Goal: Task Accomplishment & Management: Manage account settings

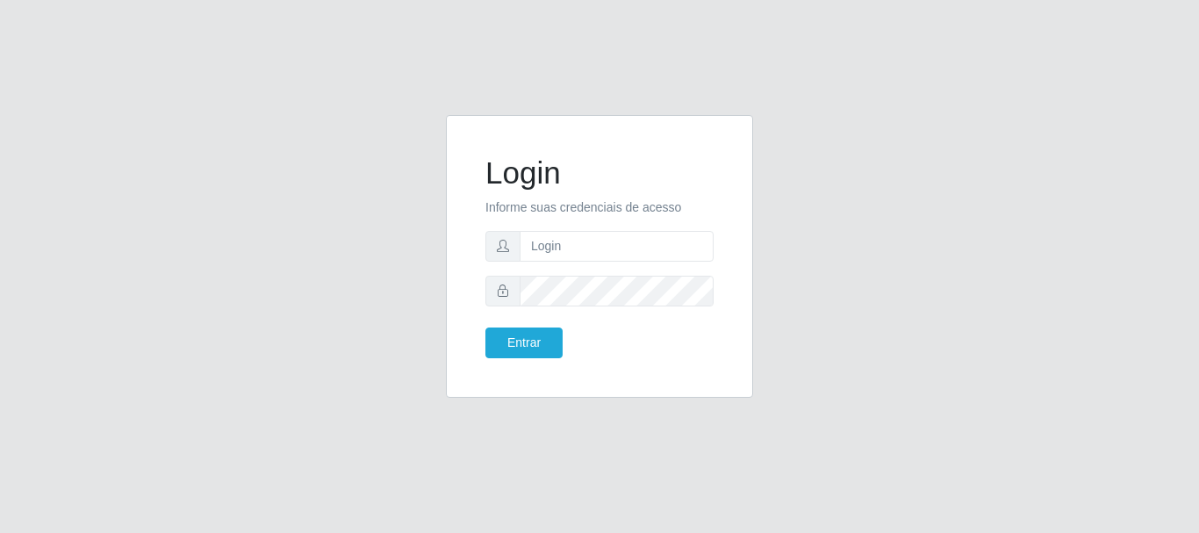
drag, startPoint x: 594, startPoint y: 200, endPoint x: 594, endPoint y: 220, distance: 20.2
click at [594, 214] on p "Informe suas credenciais de acesso" at bounding box center [600, 207] width 228 height 18
click at [586, 260] on input "text" at bounding box center [617, 246] width 194 height 31
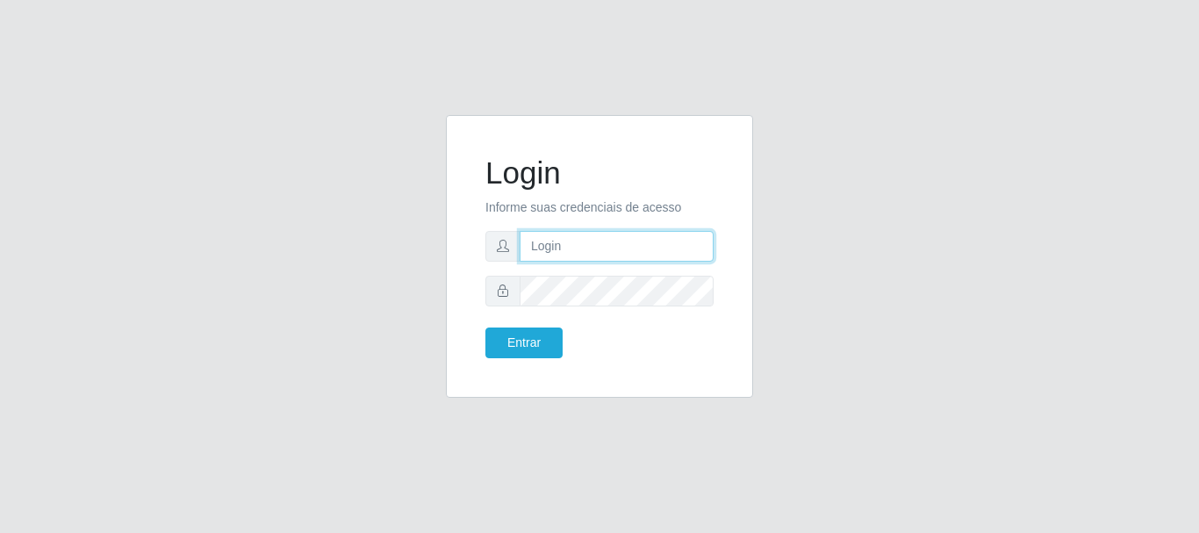
type input "[PERSON_NAME]"
click at [647, 306] on form "Login Informe suas credenciais de acesso [PERSON_NAME]" at bounding box center [600, 257] width 228 height 204
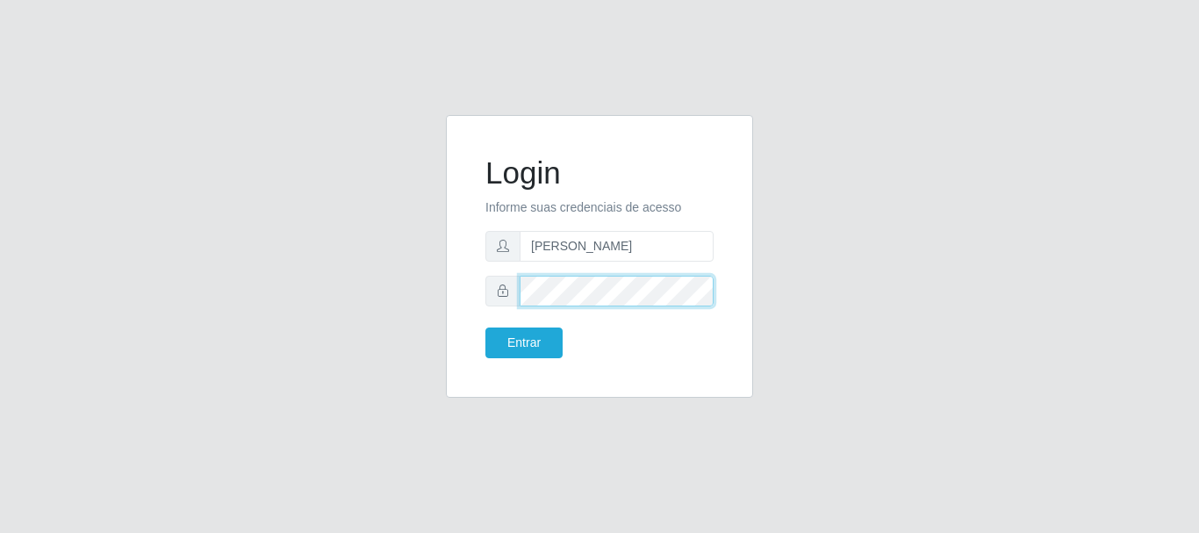
click at [486, 328] on button "Entrar" at bounding box center [524, 343] width 77 height 31
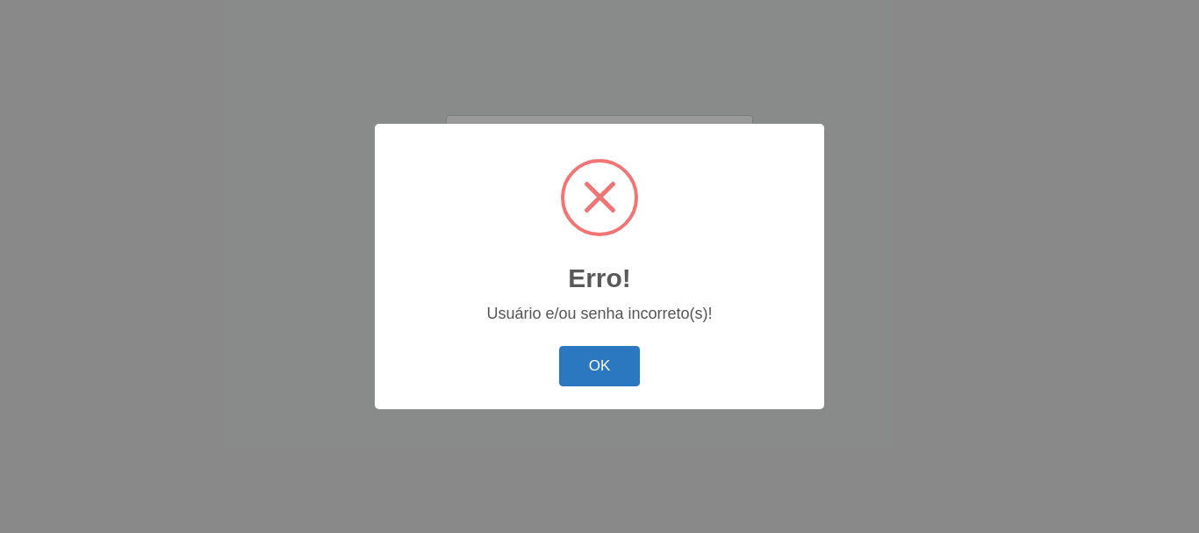
click at [603, 361] on button "OK" at bounding box center [600, 366] width 82 height 41
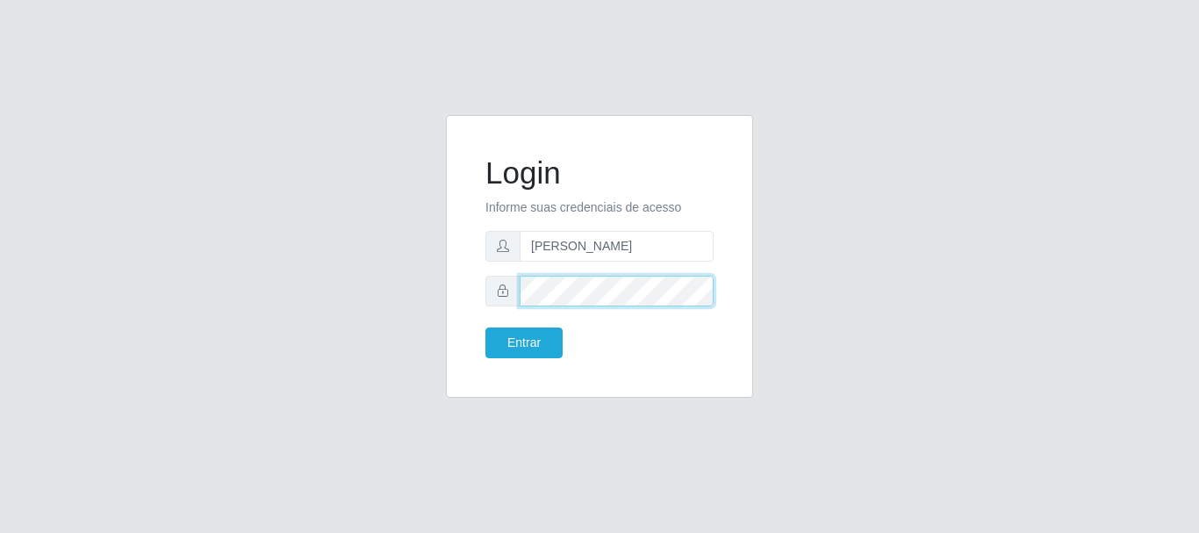
click at [486, 328] on button "Entrar" at bounding box center [524, 343] width 77 height 31
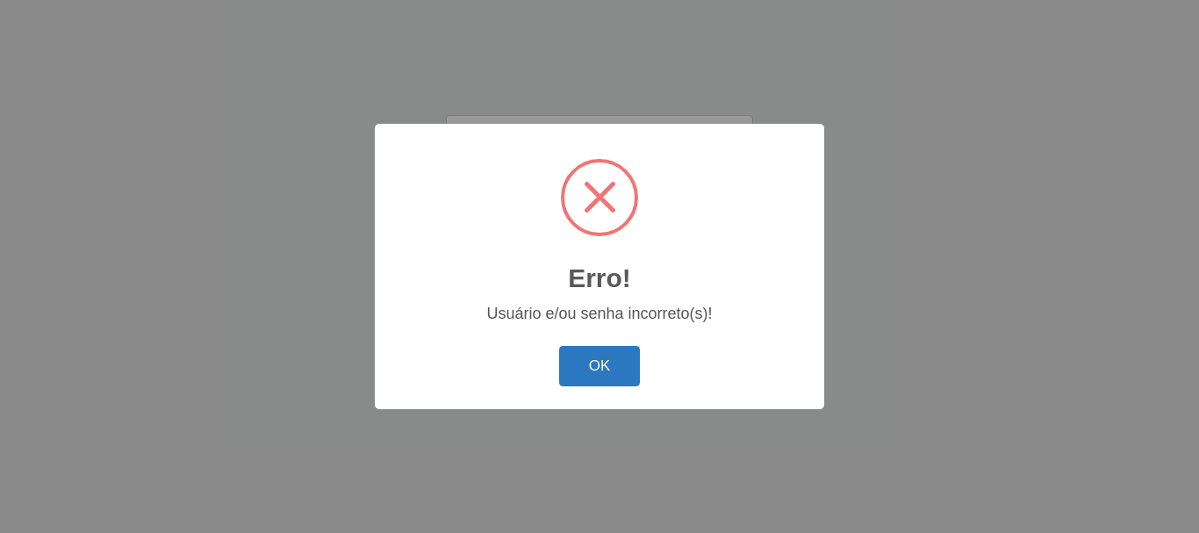
click at [573, 364] on button "OK" at bounding box center [600, 366] width 82 height 41
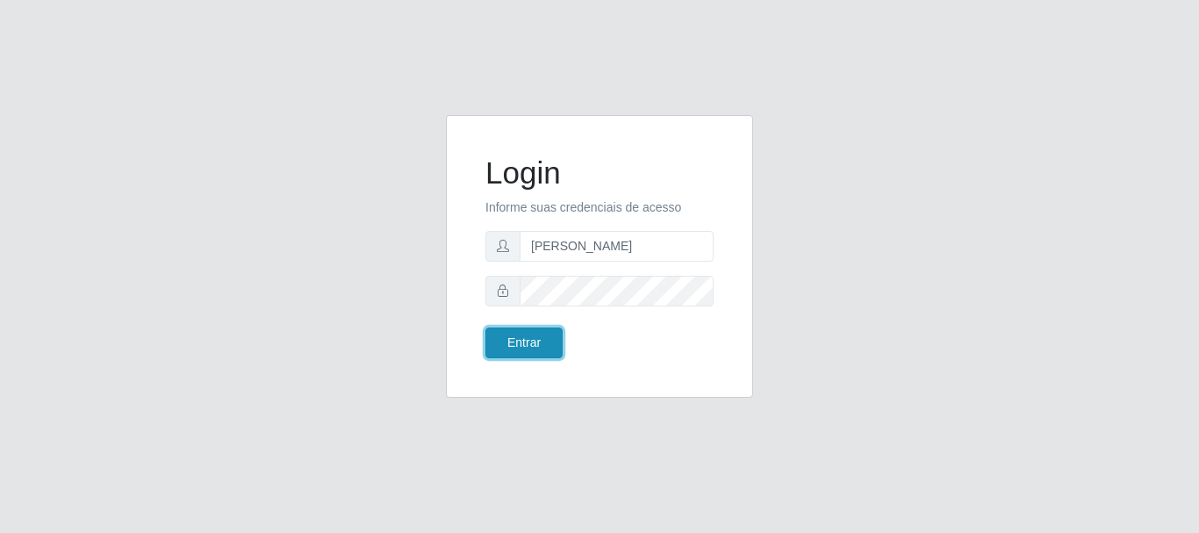
click at [504, 342] on button "Entrar" at bounding box center [524, 343] width 77 height 31
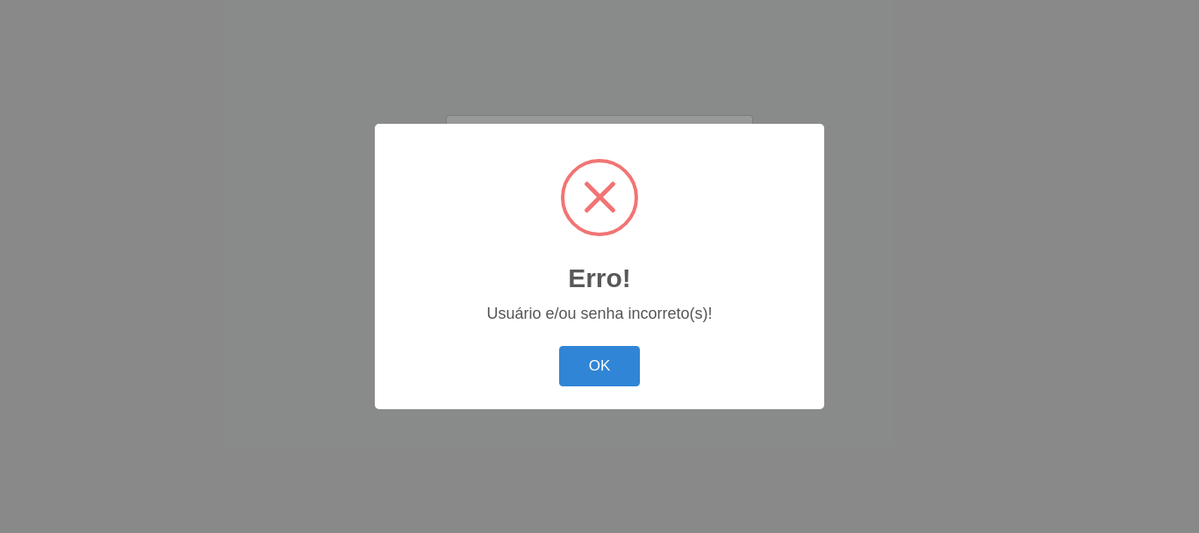
click at [559, 346] on button "OK" at bounding box center [600, 366] width 82 height 41
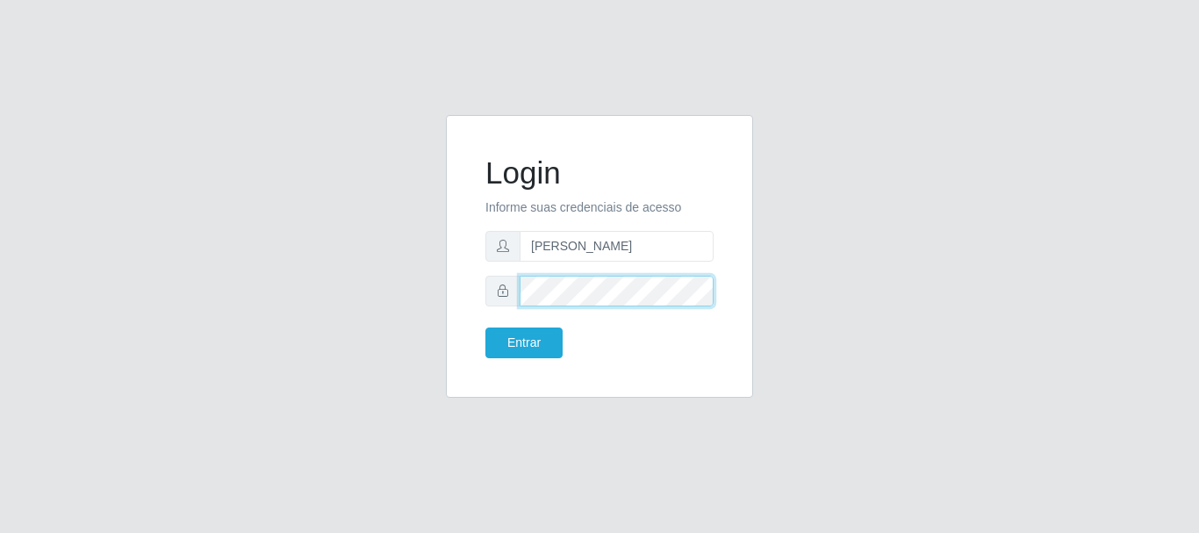
click at [486, 328] on button "Entrar" at bounding box center [524, 343] width 77 height 31
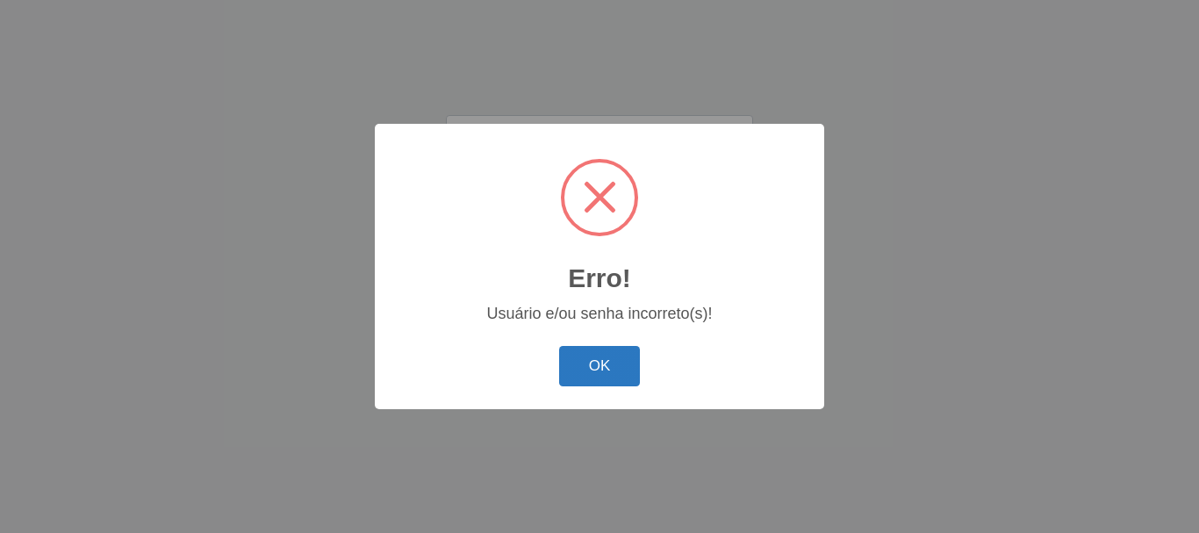
click at [597, 380] on button "OK" at bounding box center [600, 366] width 82 height 41
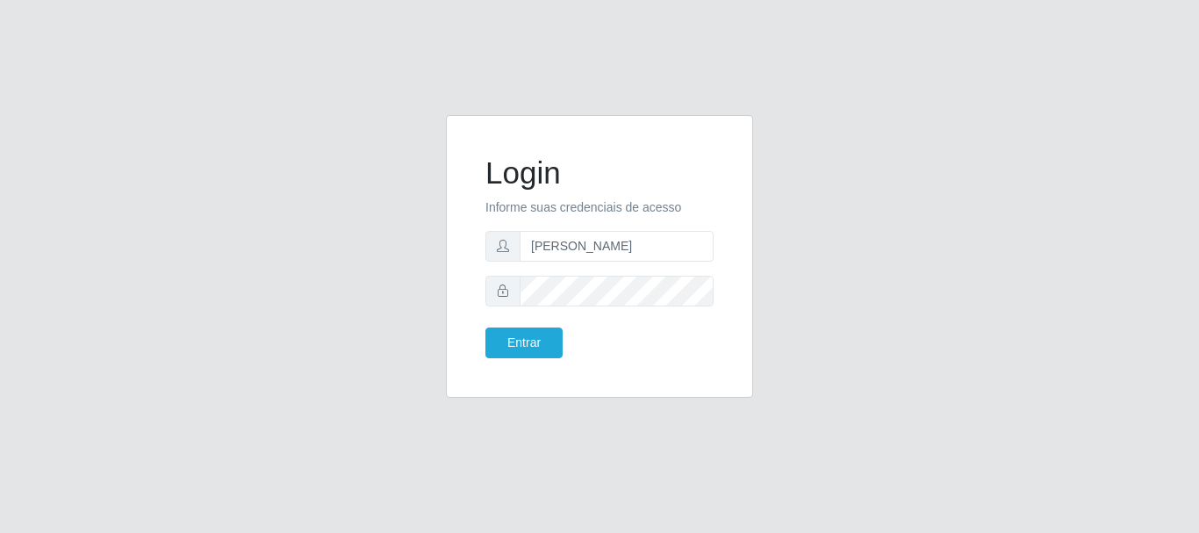
drag, startPoint x: 759, startPoint y: 271, endPoint x: 745, endPoint y: 266, distance: 14.2
click at [756, 270] on div "Login Informe suas credenciais de acesso [PERSON_NAME]" at bounding box center [600, 267] width 334 height 304
click at [486, 328] on button "Entrar" at bounding box center [524, 343] width 77 height 31
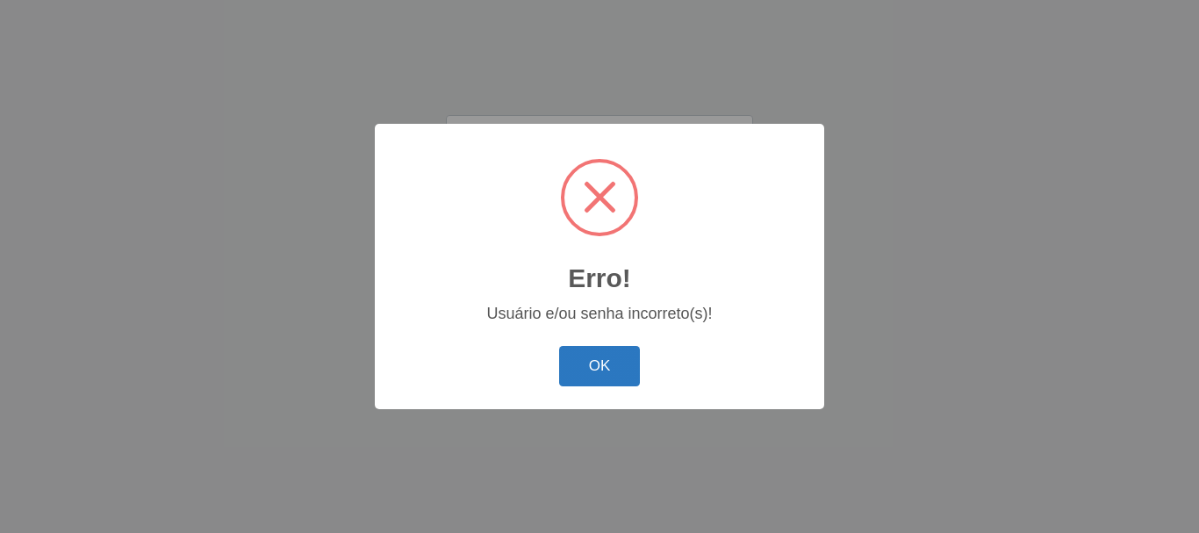
click at [596, 349] on button "OK" at bounding box center [600, 366] width 82 height 41
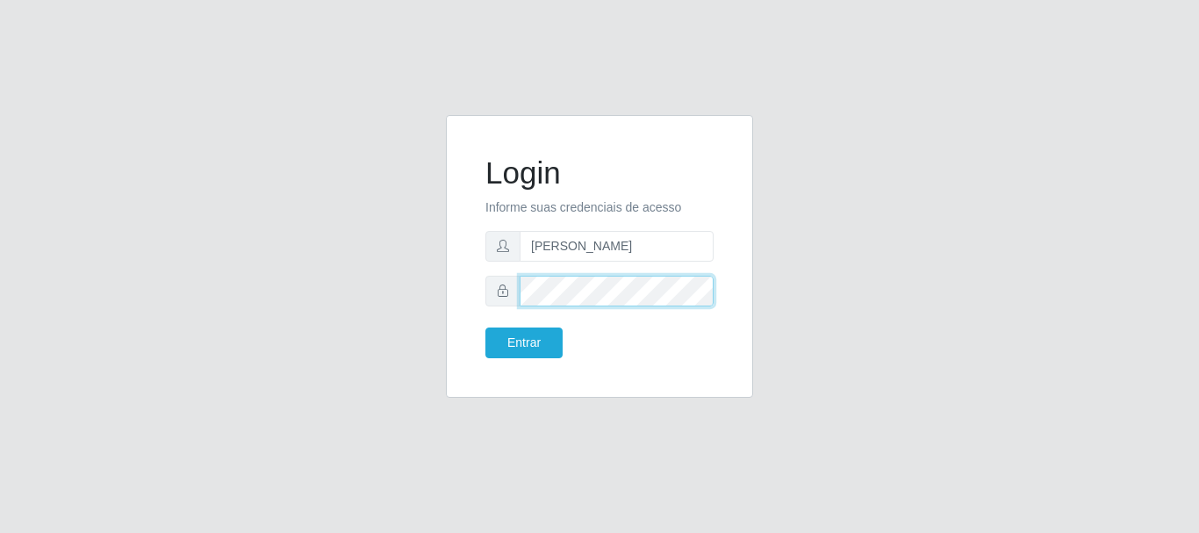
click at [486, 328] on button "Entrar" at bounding box center [524, 343] width 77 height 31
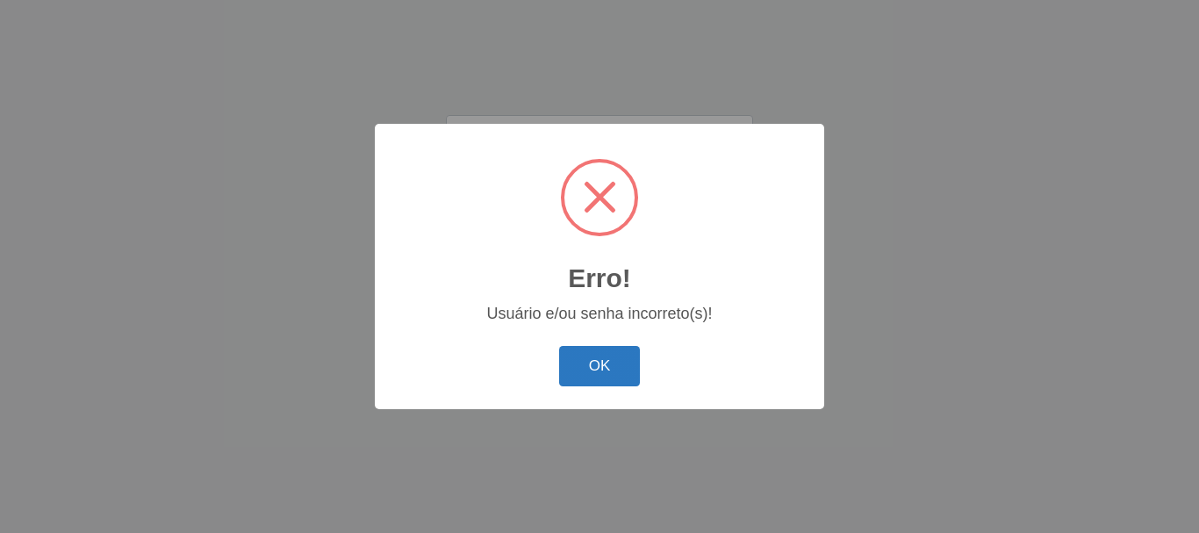
click at [614, 349] on button "OK" at bounding box center [600, 366] width 82 height 41
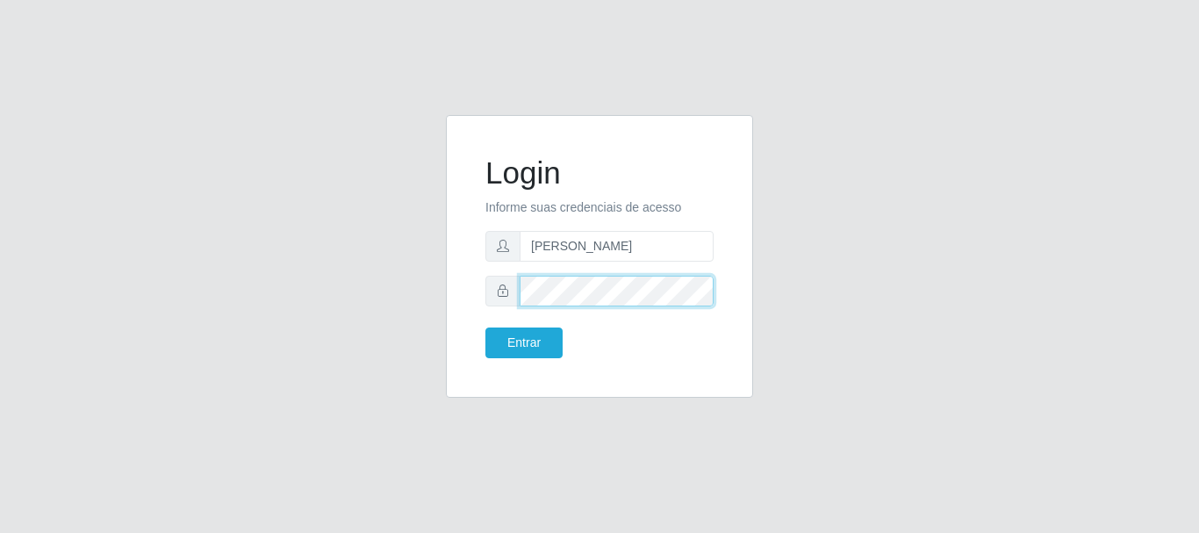
click at [486, 328] on button "Entrar" at bounding box center [524, 343] width 77 height 31
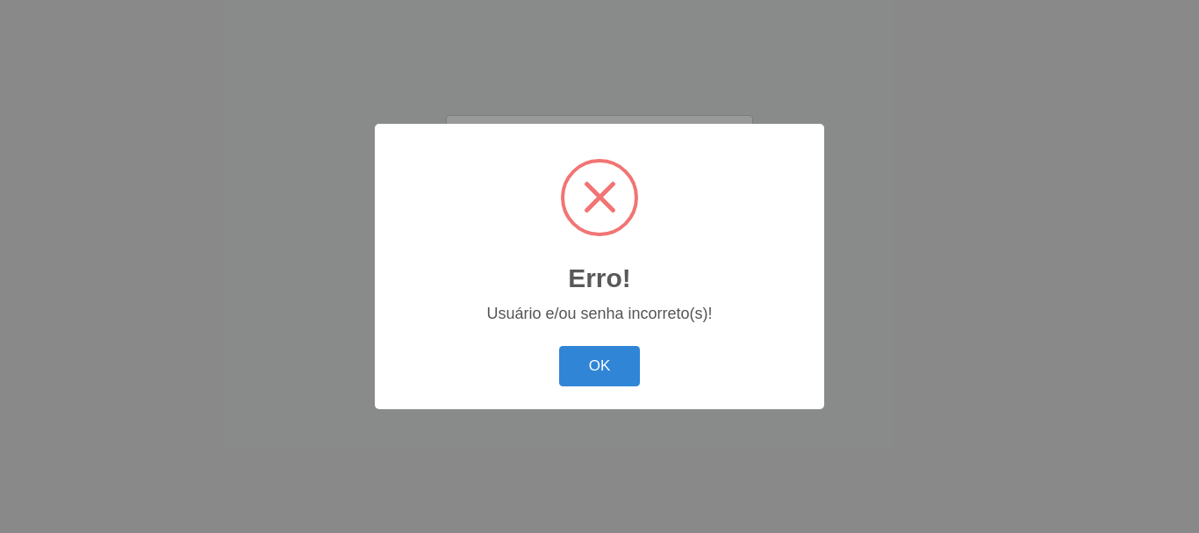
click at [559, 346] on button "OK" at bounding box center [600, 366] width 82 height 41
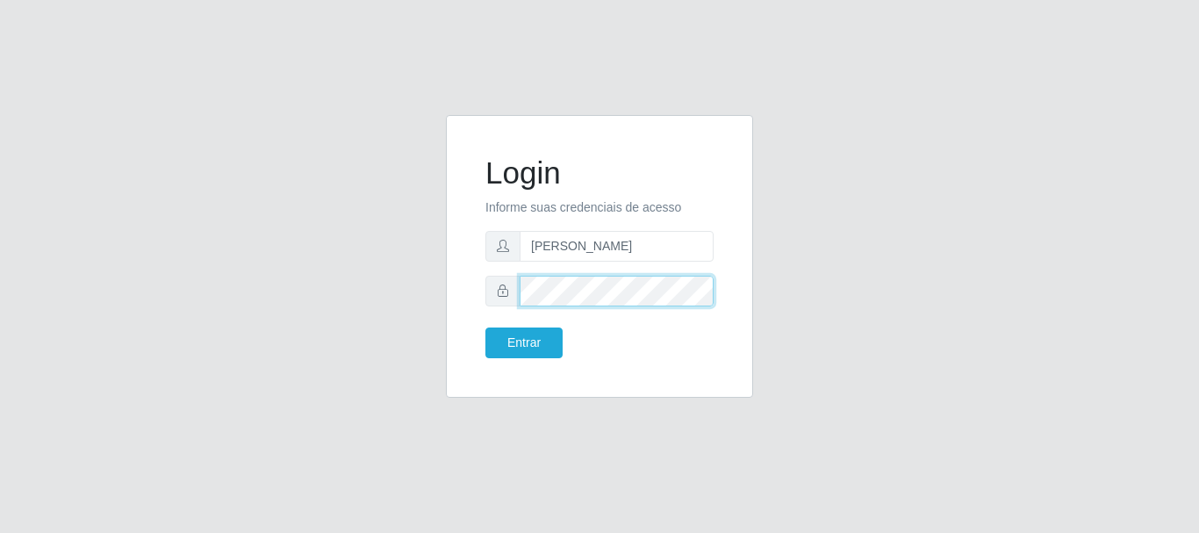
click at [486, 328] on button "Entrar" at bounding box center [524, 343] width 77 height 31
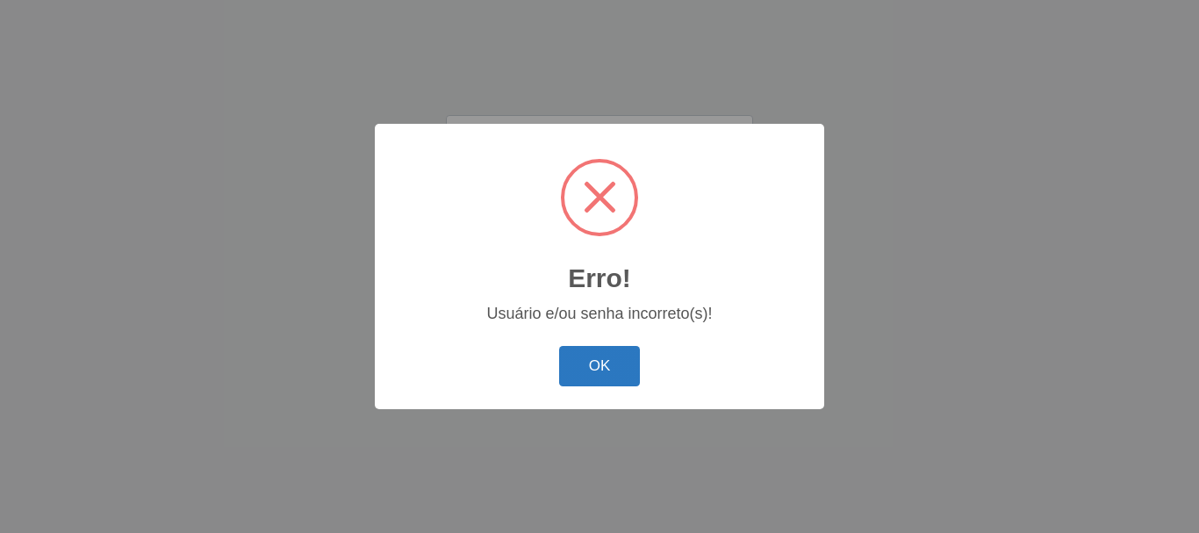
click at [571, 347] on button "OK" at bounding box center [600, 366] width 82 height 41
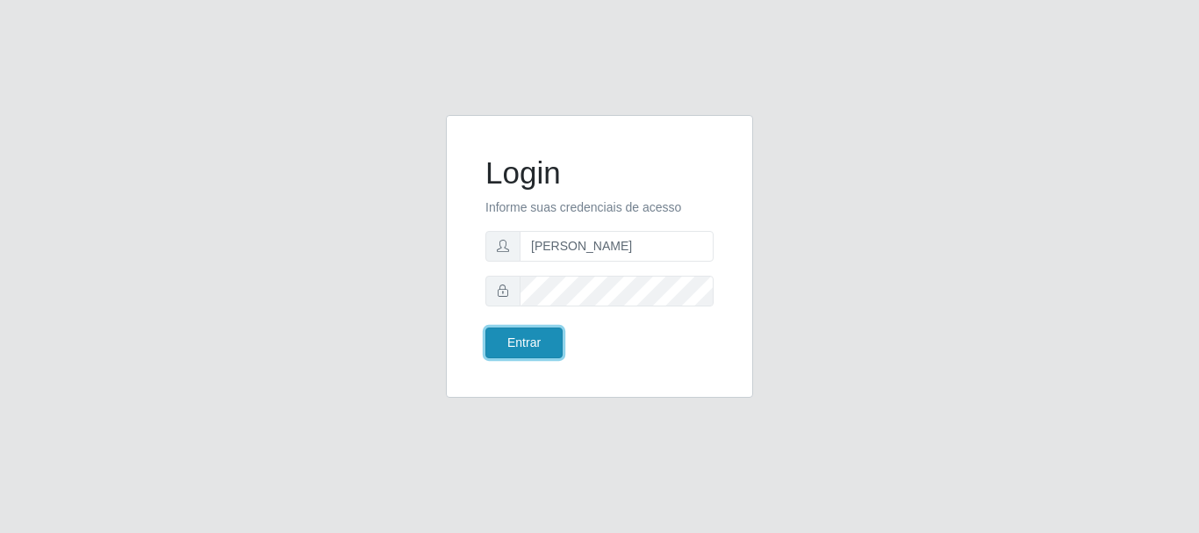
click at [513, 338] on button "Entrar" at bounding box center [524, 343] width 77 height 31
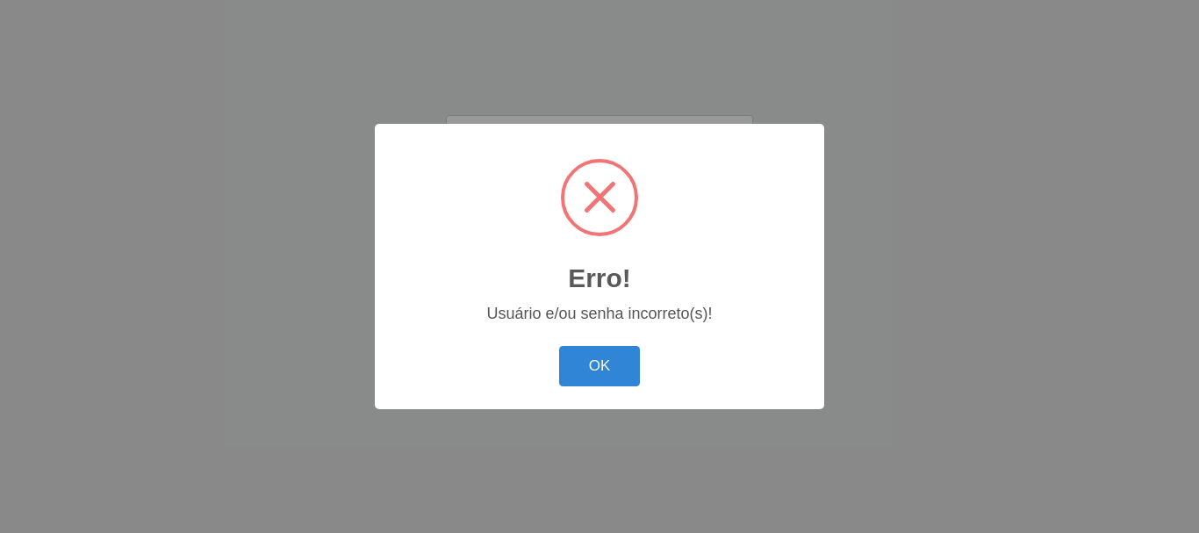
click at [559, 346] on button "OK" at bounding box center [600, 366] width 82 height 41
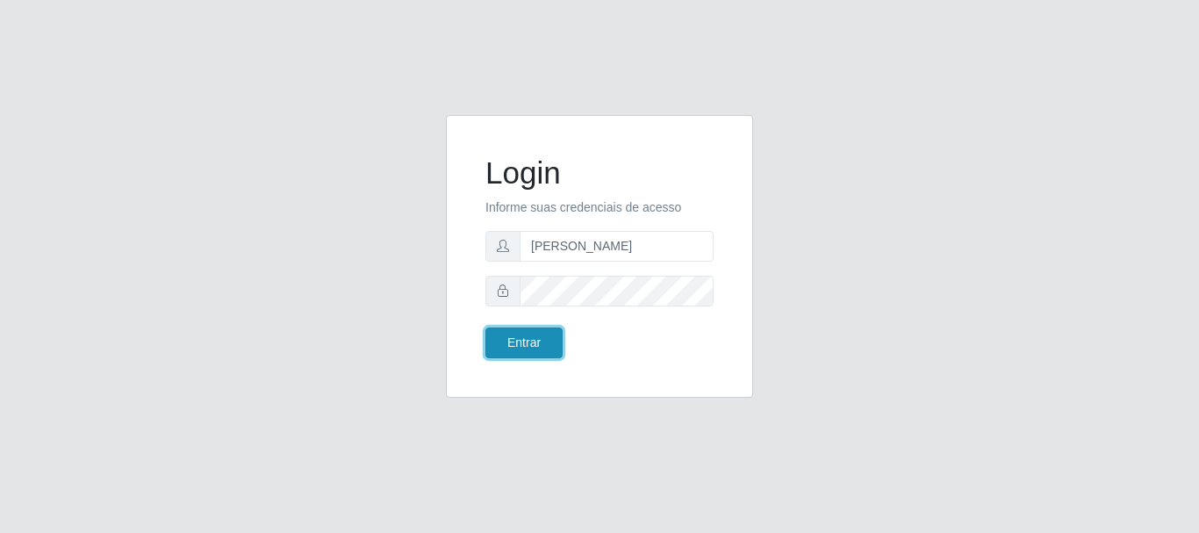
click at [519, 341] on button "Entrar" at bounding box center [524, 343] width 77 height 31
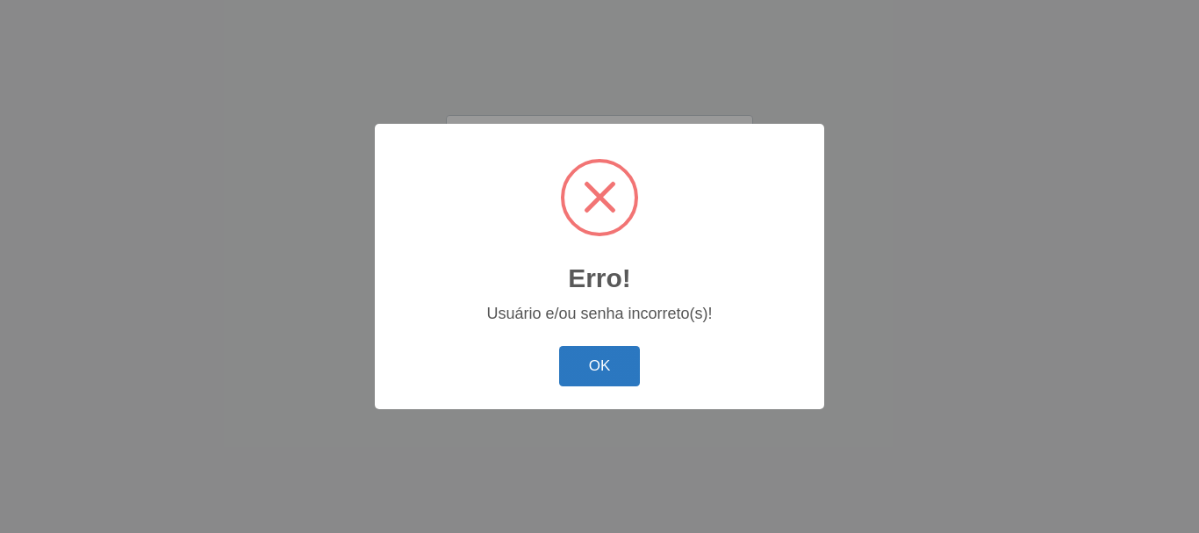
click at [586, 363] on button "OK" at bounding box center [600, 366] width 82 height 41
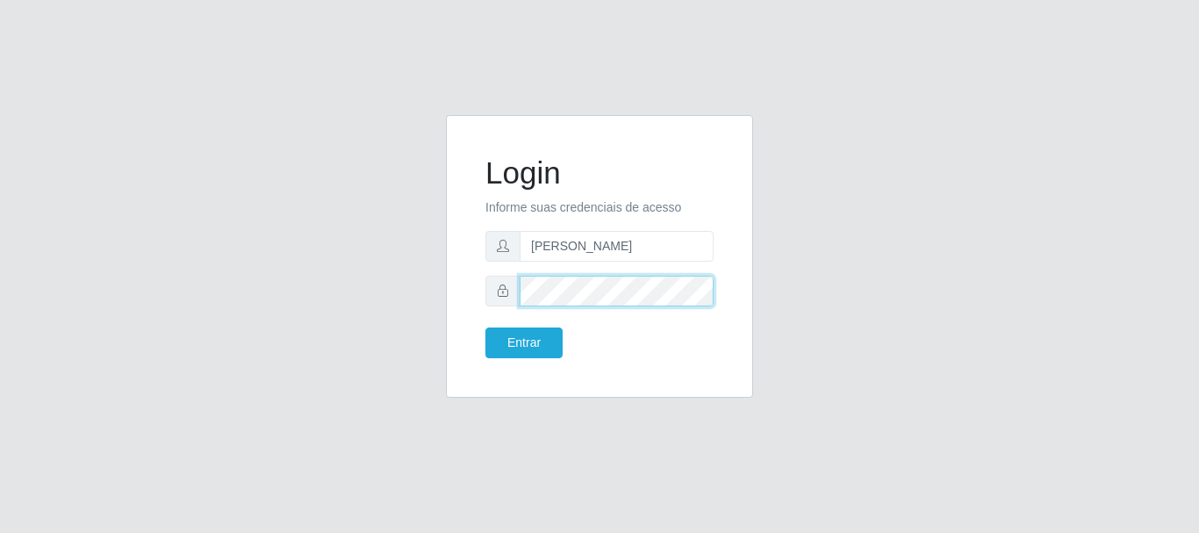
click at [486, 328] on button "Entrar" at bounding box center [524, 343] width 77 height 31
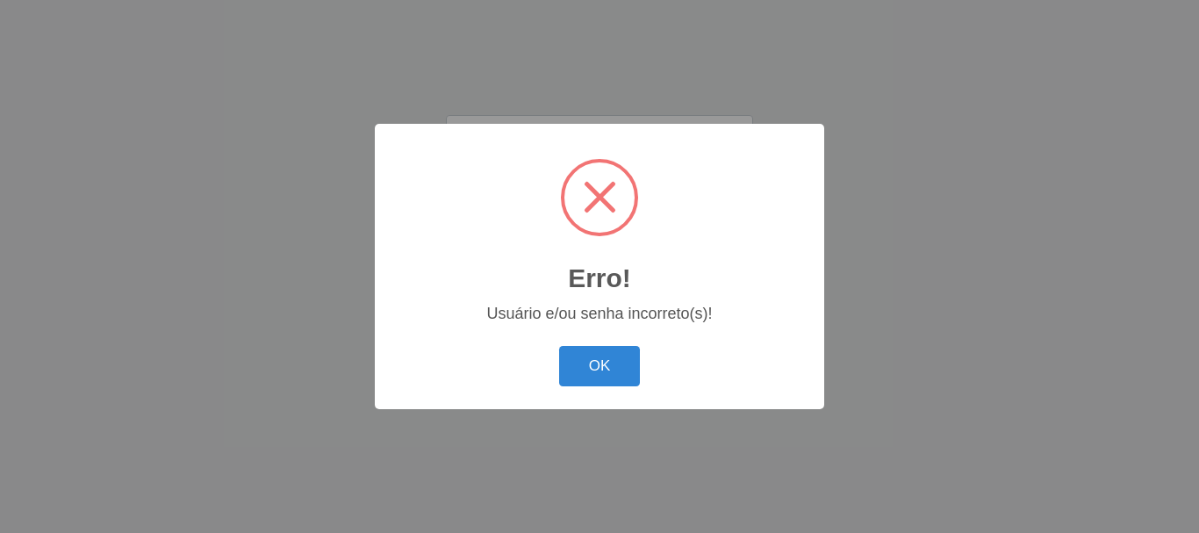
click at [559, 346] on button "OK" at bounding box center [600, 366] width 82 height 41
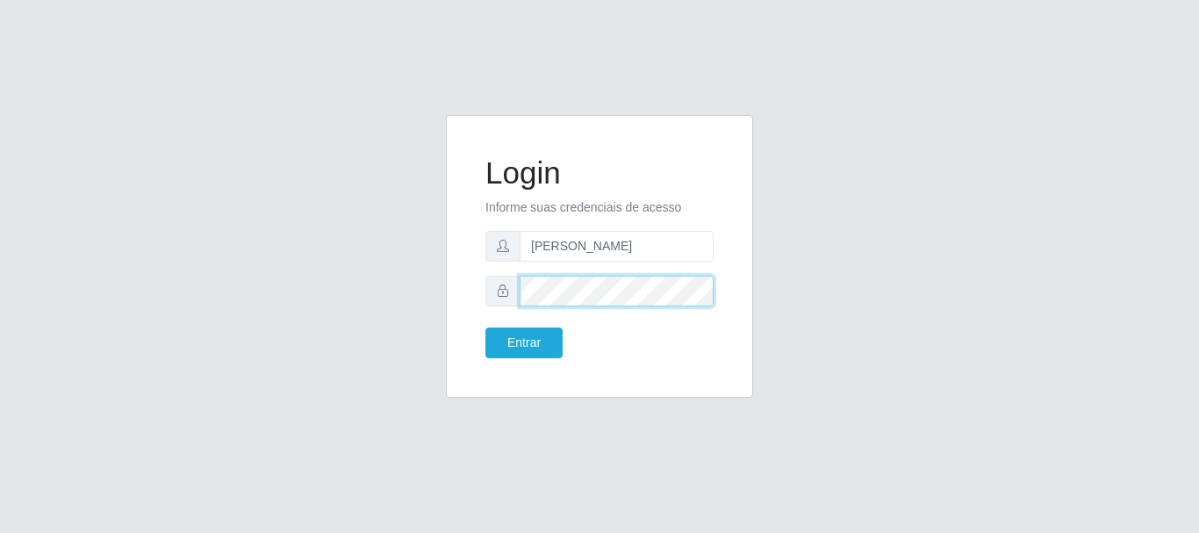
click at [486, 328] on button "Entrar" at bounding box center [524, 343] width 77 height 31
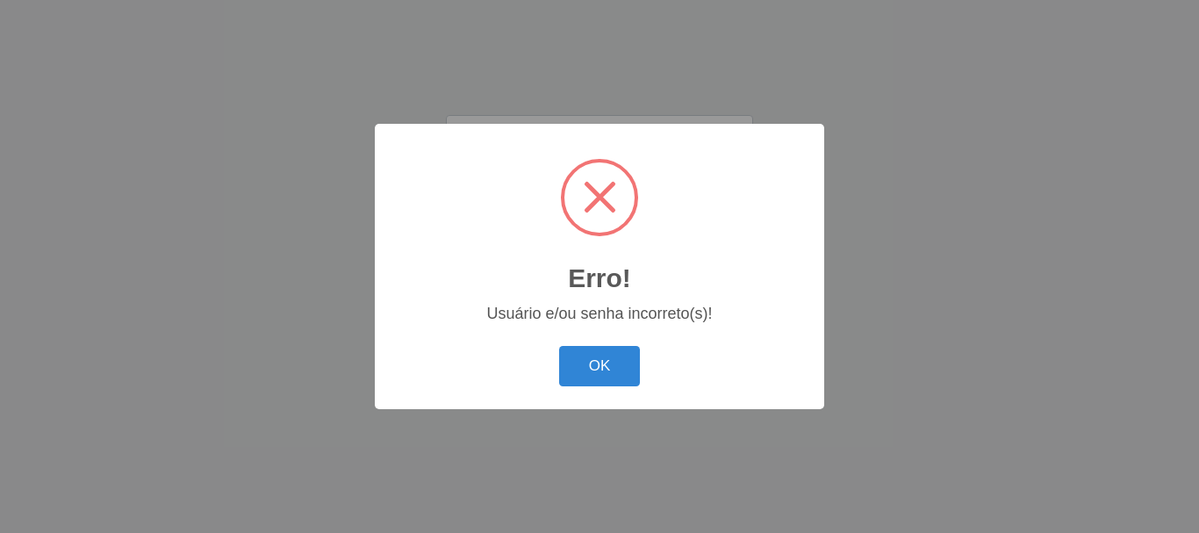
click at [559, 346] on button "OK" at bounding box center [600, 366] width 82 height 41
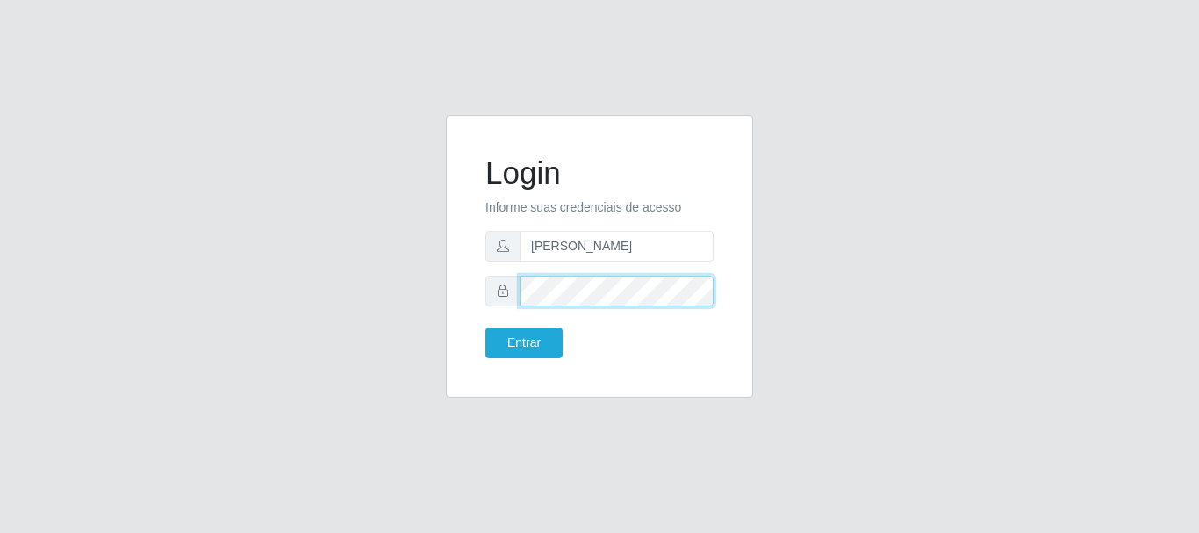
click at [486, 328] on button "Entrar" at bounding box center [524, 343] width 77 height 31
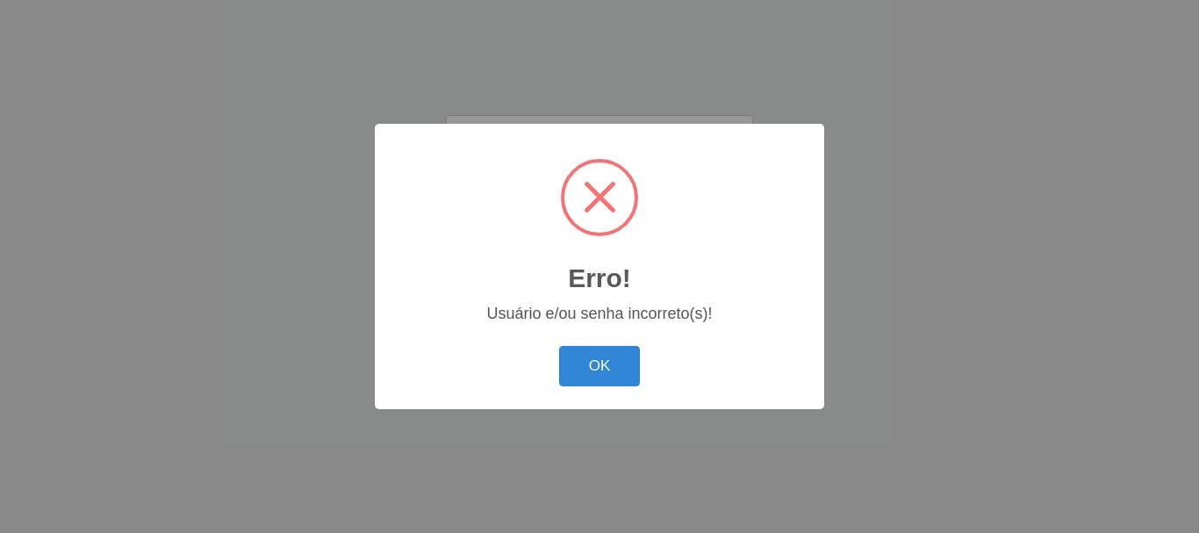
click at [559, 346] on button "OK" at bounding box center [600, 366] width 82 height 41
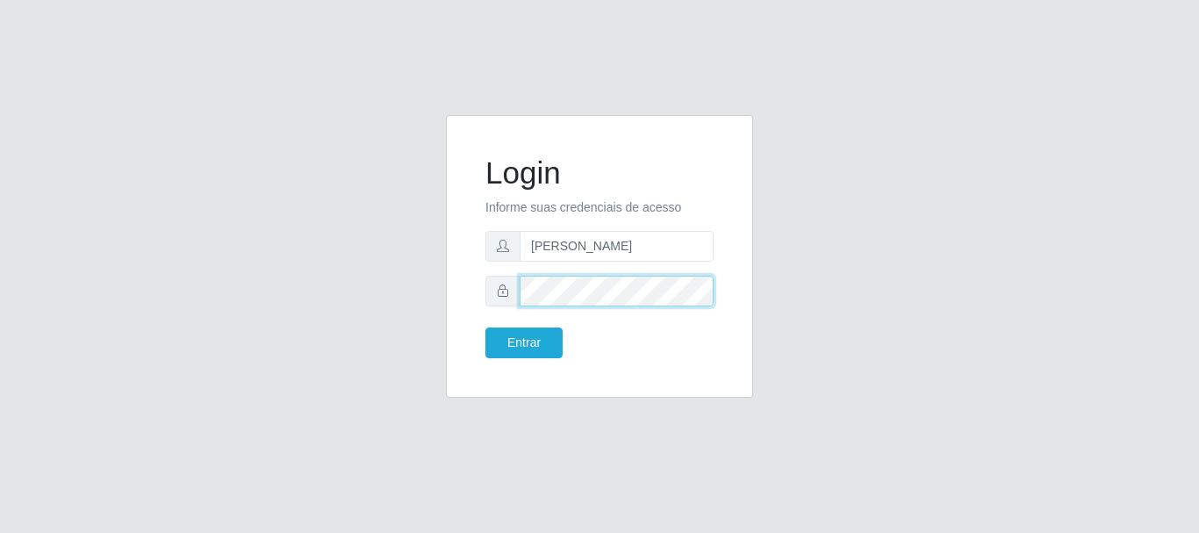
click at [486, 328] on button "Entrar" at bounding box center [524, 343] width 77 height 31
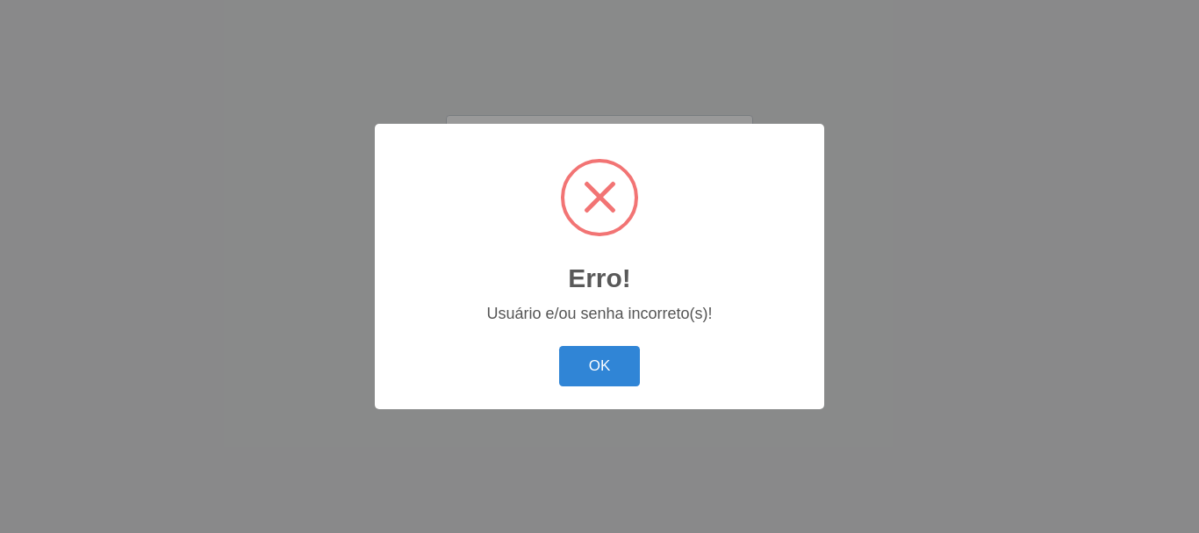
click at [521, 354] on div "OK Cancel" at bounding box center [600, 366] width 414 height 50
click at [566, 357] on button "OK" at bounding box center [600, 366] width 82 height 41
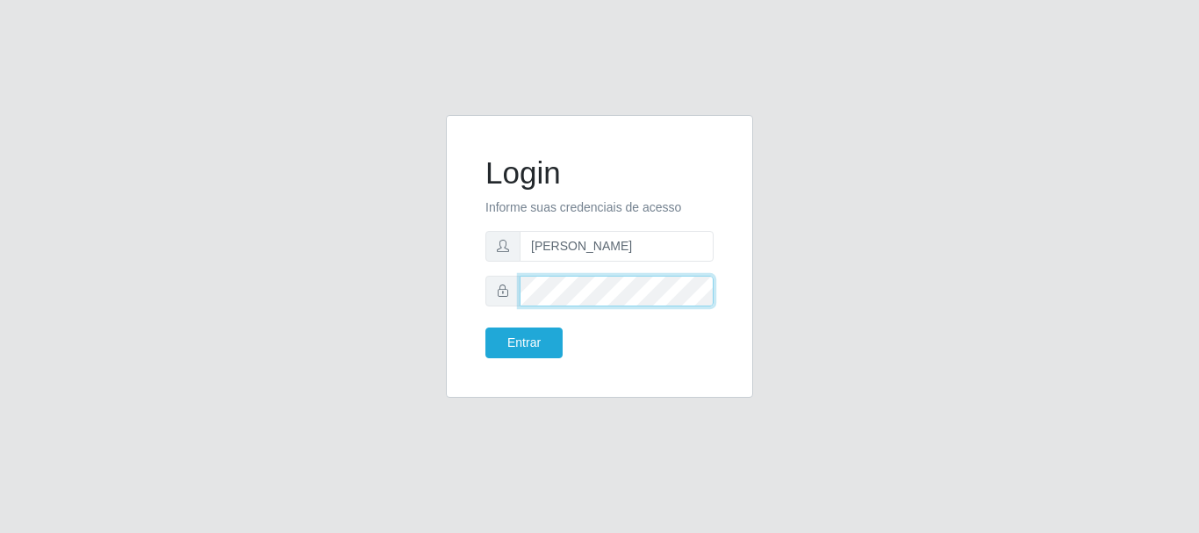
click at [426, 254] on div "Login Informe suas credenciais de acesso [PERSON_NAME]" at bounding box center [599, 267] width 1001 height 304
click at [413, 241] on div "Login Informe suas credenciais de acesso [PERSON_NAME]" at bounding box center [599, 267] width 1001 height 304
click at [433, 274] on div "Login Informe suas credenciais de acesso [PERSON_NAME]" at bounding box center [600, 267] width 334 height 304
click at [486, 328] on button "Entrar" at bounding box center [524, 343] width 77 height 31
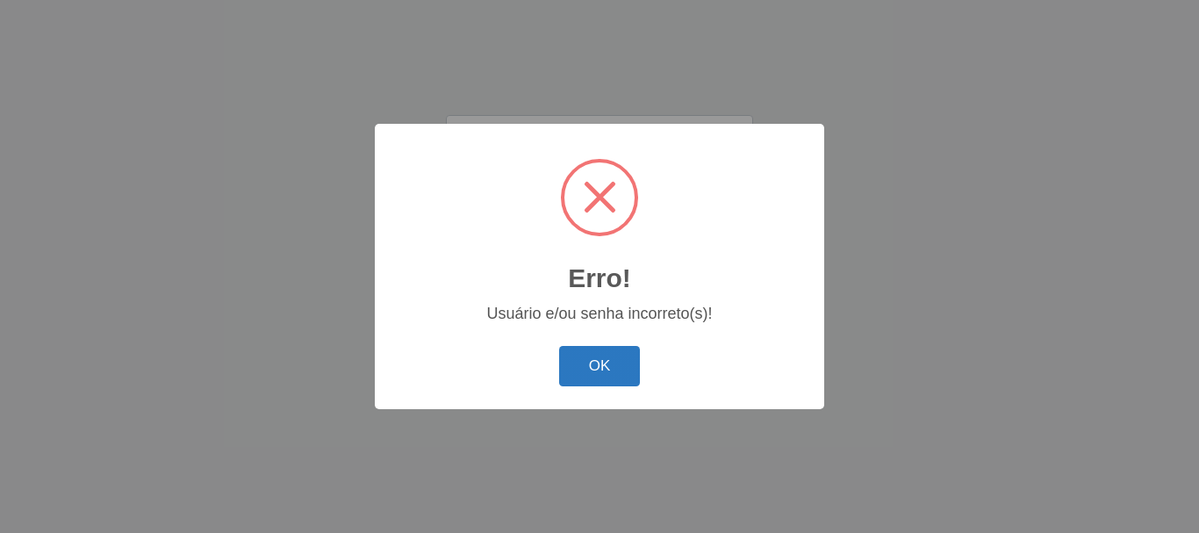
click at [594, 357] on button "OK" at bounding box center [600, 366] width 82 height 41
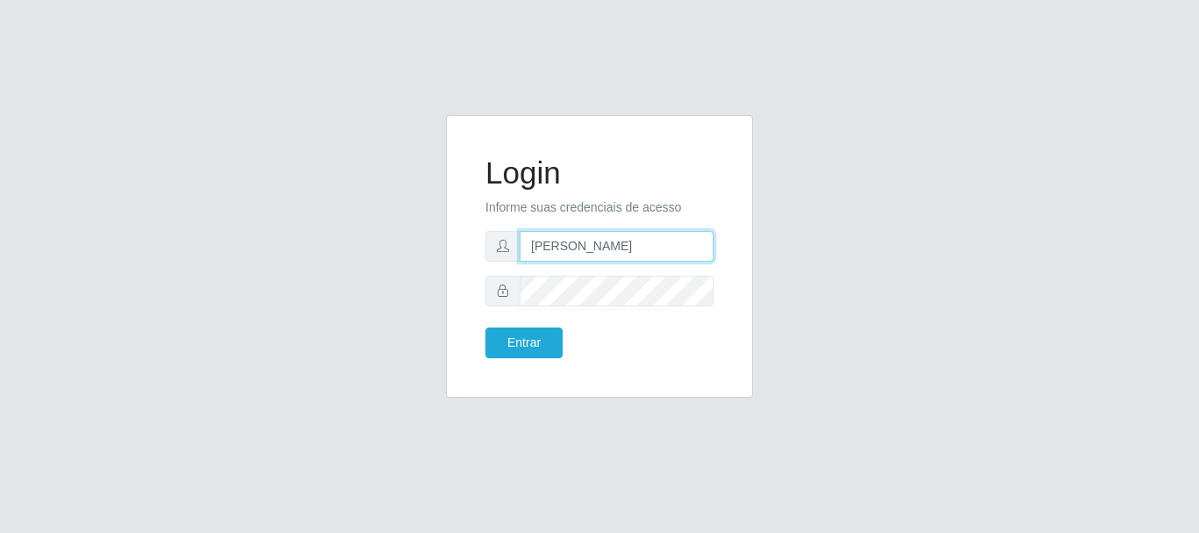
click at [568, 240] on input "[PERSON_NAME]" at bounding box center [617, 246] width 194 height 31
type input "[PERSON_NAME]"
click at [486, 328] on button "Entrar" at bounding box center [524, 343] width 77 height 31
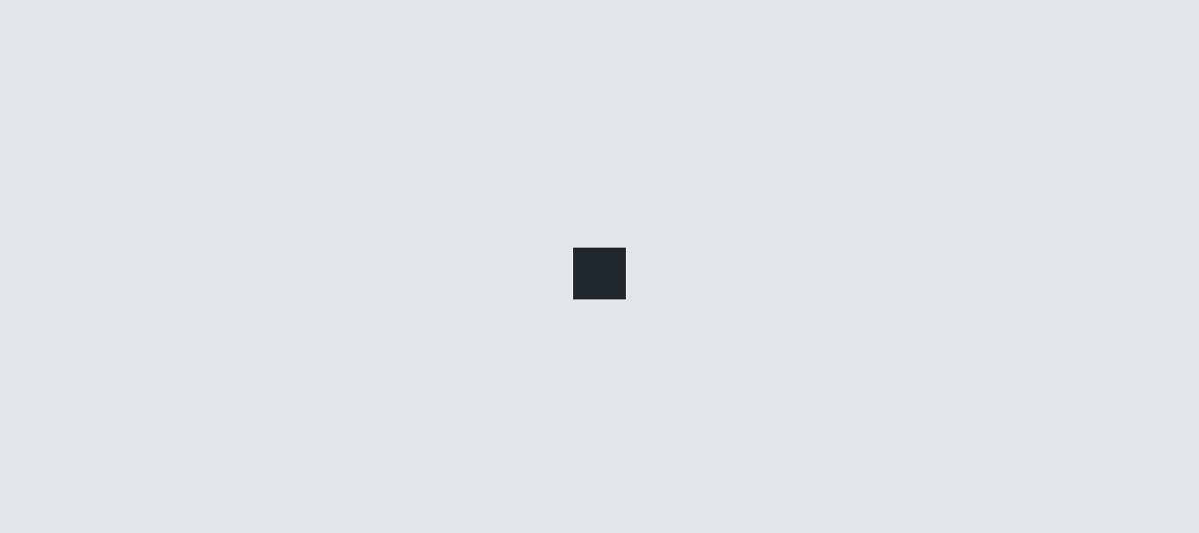
click at [526, 347] on div at bounding box center [599, 266] width 1199 height 533
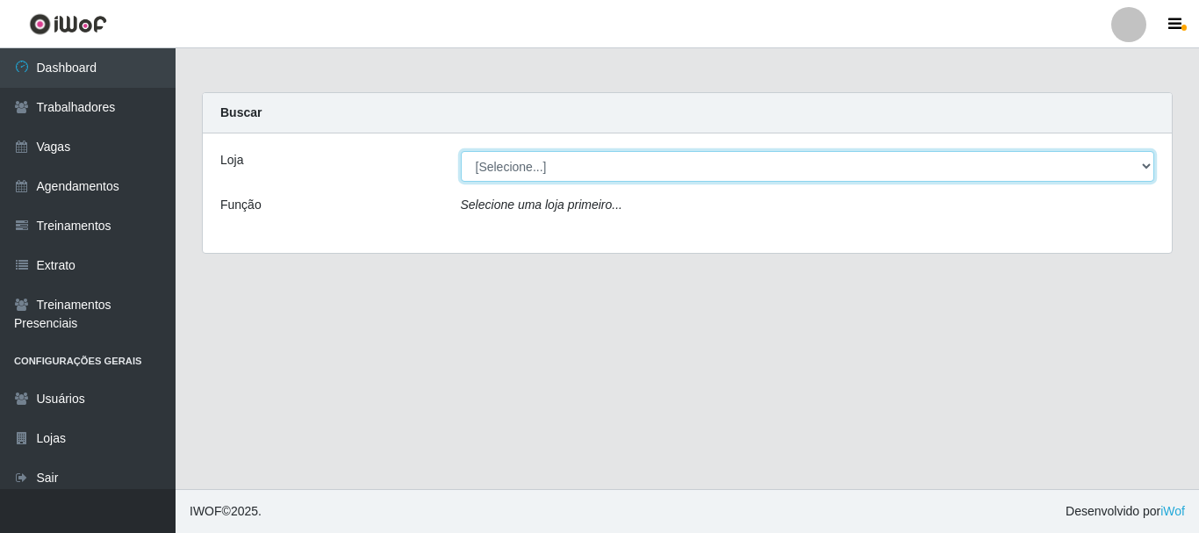
click at [841, 162] on select "[Selecione...] [PERSON_NAME]" at bounding box center [808, 166] width 695 height 31
select select "230"
click at [461, 151] on select "[Selecione...] [PERSON_NAME]" at bounding box center [808, 166] width 695 height 31
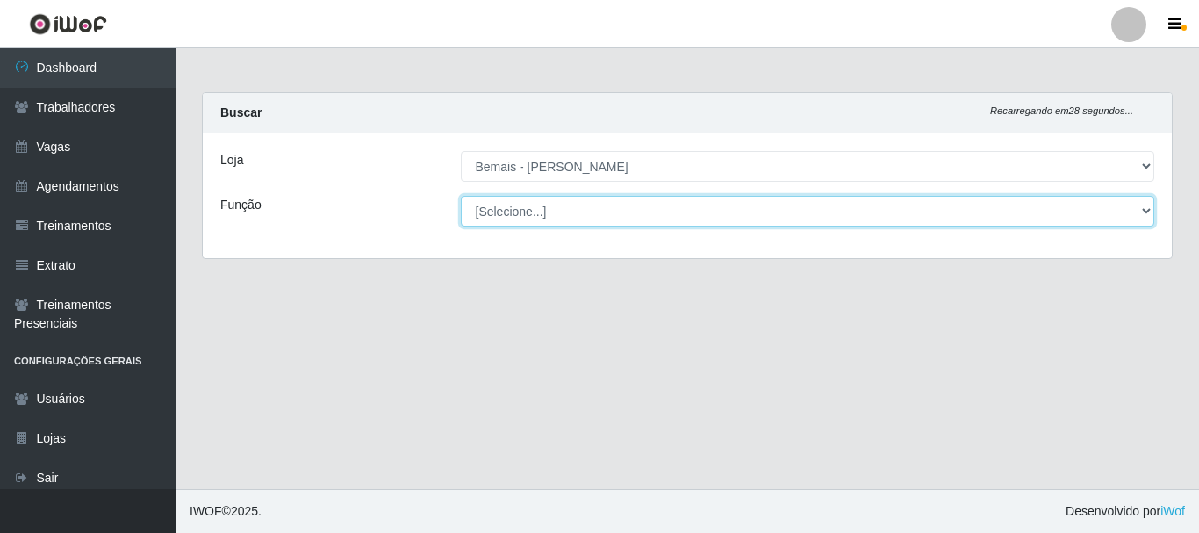
click at [577, 212] on select "[Selecione...] ASG ASG + ASG ++ Auxiliar de Depósito Auxiliar de Depósito + Aux…" at bounding box center [808, 211] width 695 height 31
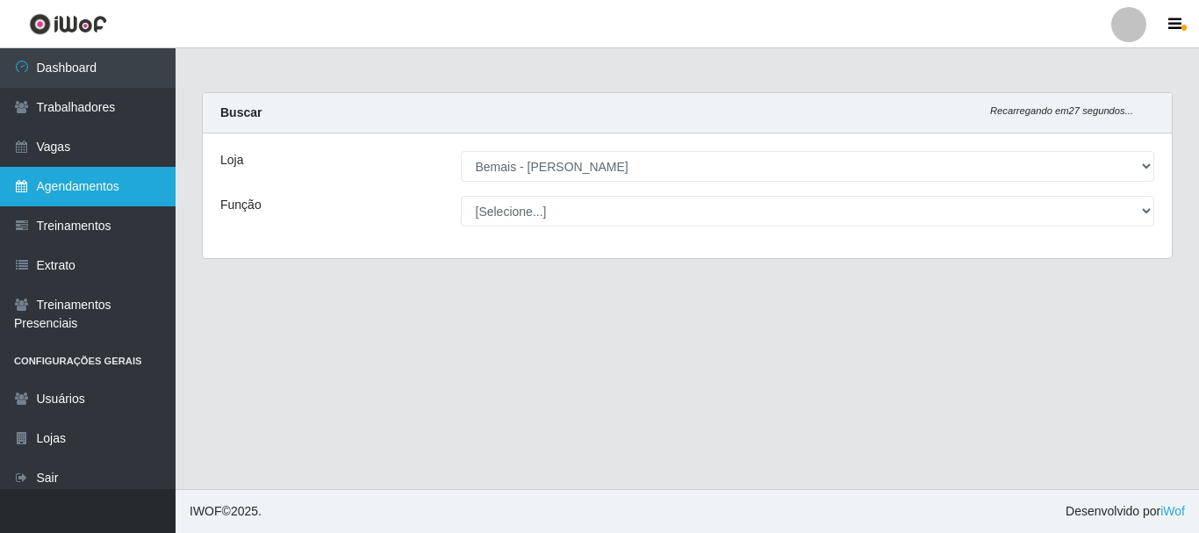
click at [75, 201] on link "Agendamentos" at bounding box center [88, 187] width 176 height 40
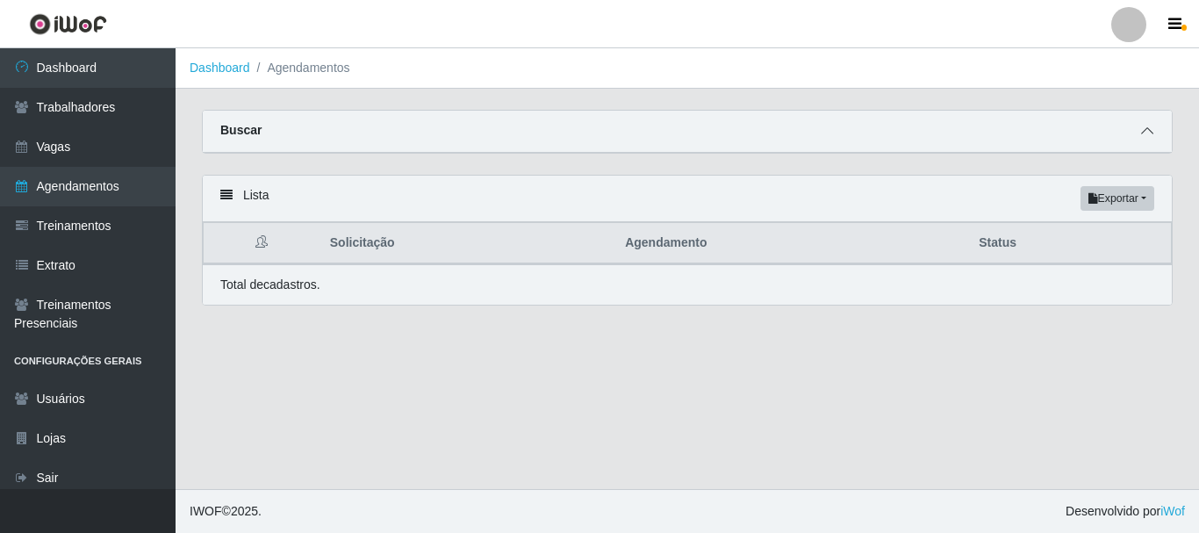
click at [1149, 131] on icon at bounding box center [1148, 131] width 12 height 12
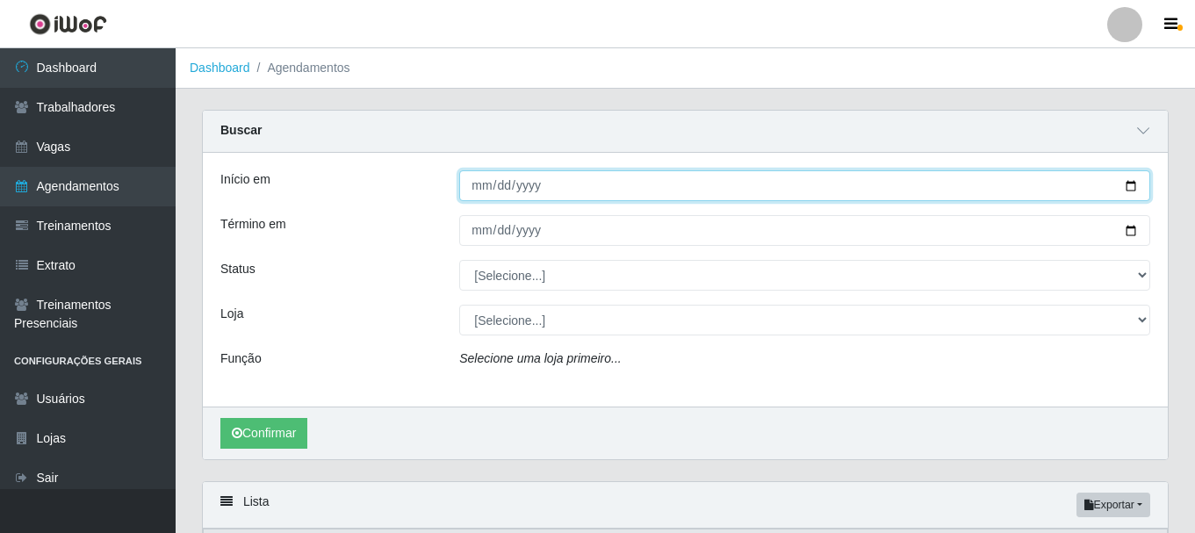
click at [1133, 184] on input "Início em" at bounding box center [804, 185] width 691 height 31
type input "[DATE]"
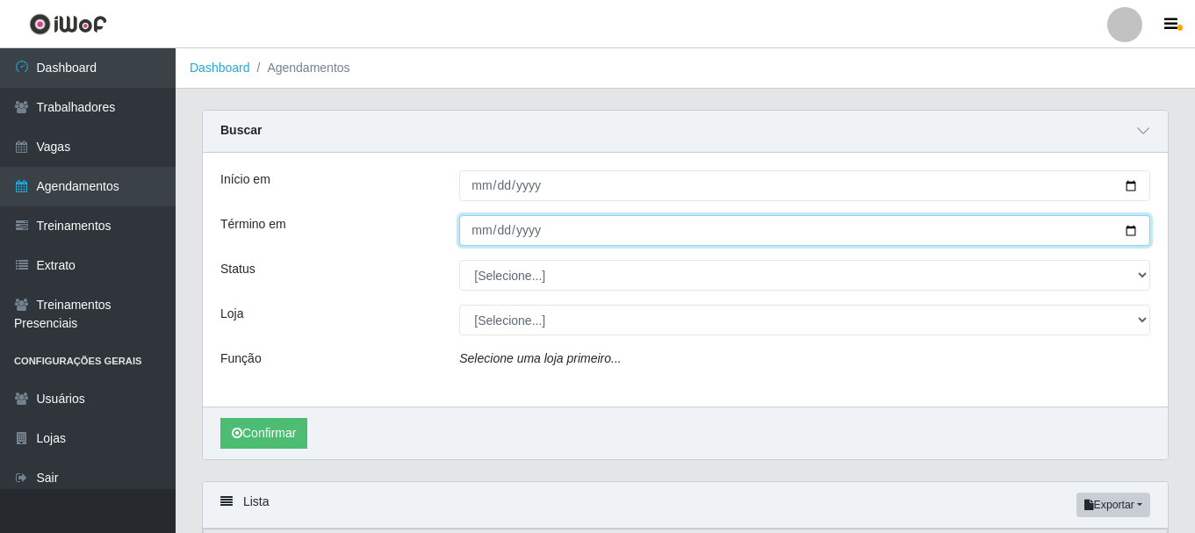
click at [1128, 231] on input "Término em" at bounding box center [804, 230] width 691 height 31
type input "[DATE]"
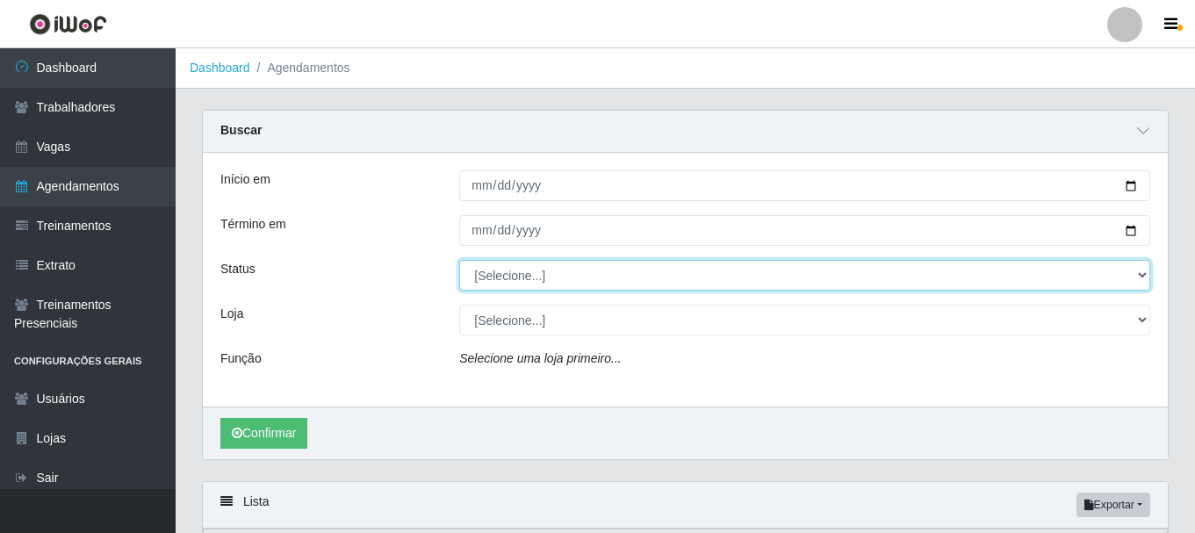
click at [1136, 273] on select "[Selecione...] AGENDADO AGUARDANDO LIBERAR EM ANDAMENTO EM REVISÃO FINALIZADO C…" at bounding box center [804, 275] width 691 height 31
select select "AGENDADO"
click at [459, 261] on select "[Selecione...] AGENDADO AGUARDANDO LIBERAR EM ANDAMENTO EM REVISÃO FINALIZADO C…" at bounding box center [804, 275] width 691 height 31
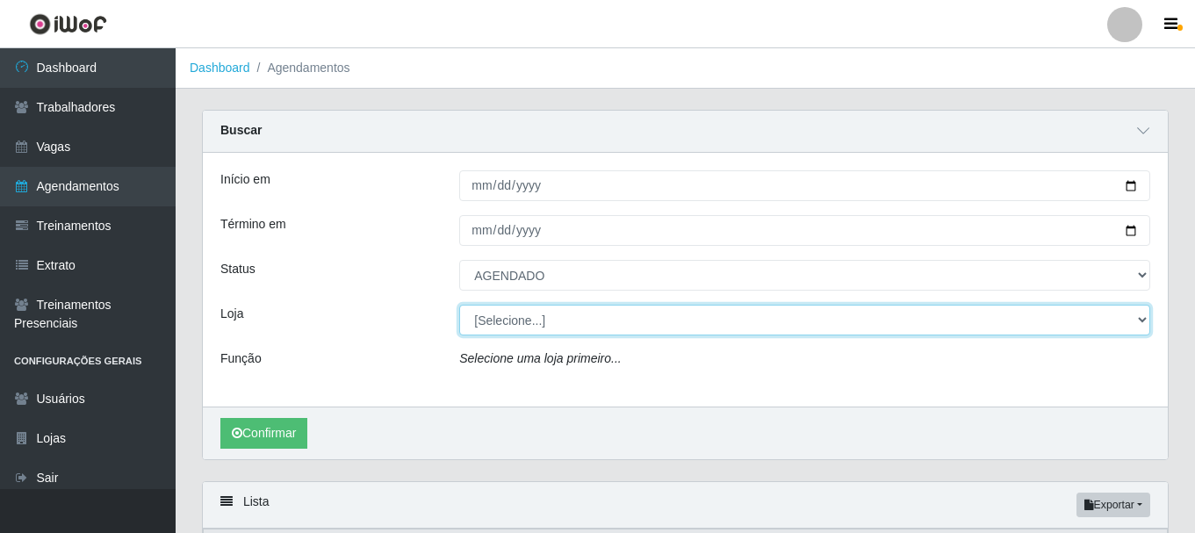
click at [1145, 314] on select "[Selecione...] [PERSON_NAME]" at bounding box center [804, 320] width 691 height 31
select select "230"
click at [459, 306] on select "[Selecione...] [PERSON_NAME]" at bounding box center [804, 320] width 691 height 31
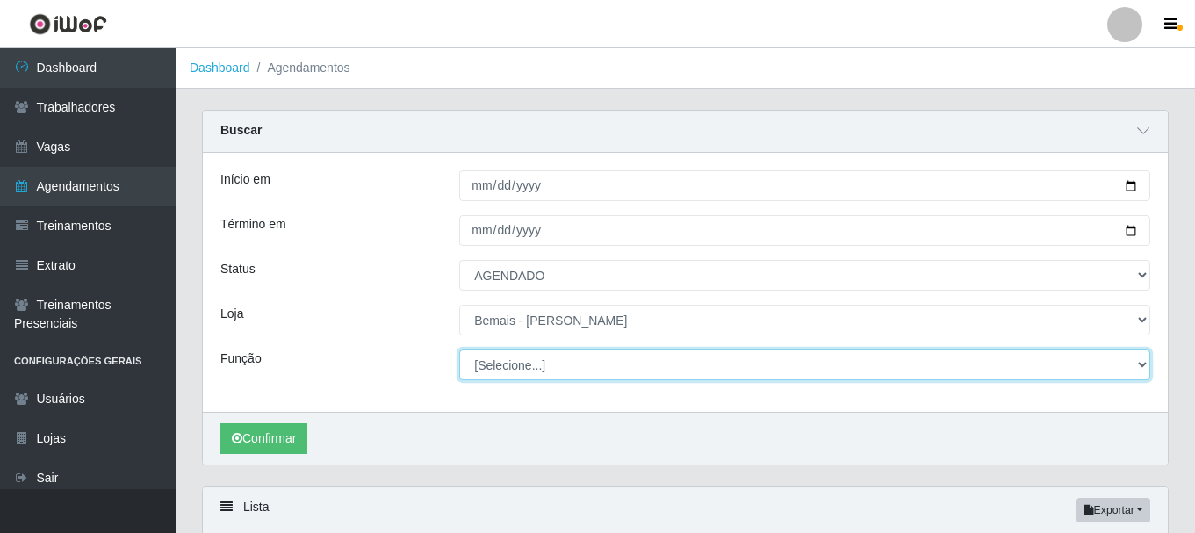
click at [1141, 360] on select "[Selecione...] ASG ASG + ASG ++ Auxiliar de Depósito Auxiliar de Depósito + Aux…" at bounding box center [804, 364] width 691 height 31
select select "124"
click at [459, 350] on select "[Selecione...] ASG ASG + ASG ++ Auxiliar de Depósito Auxiliar de Depósito + Aux…" at bounding box center [804, 364] width 691 height 31
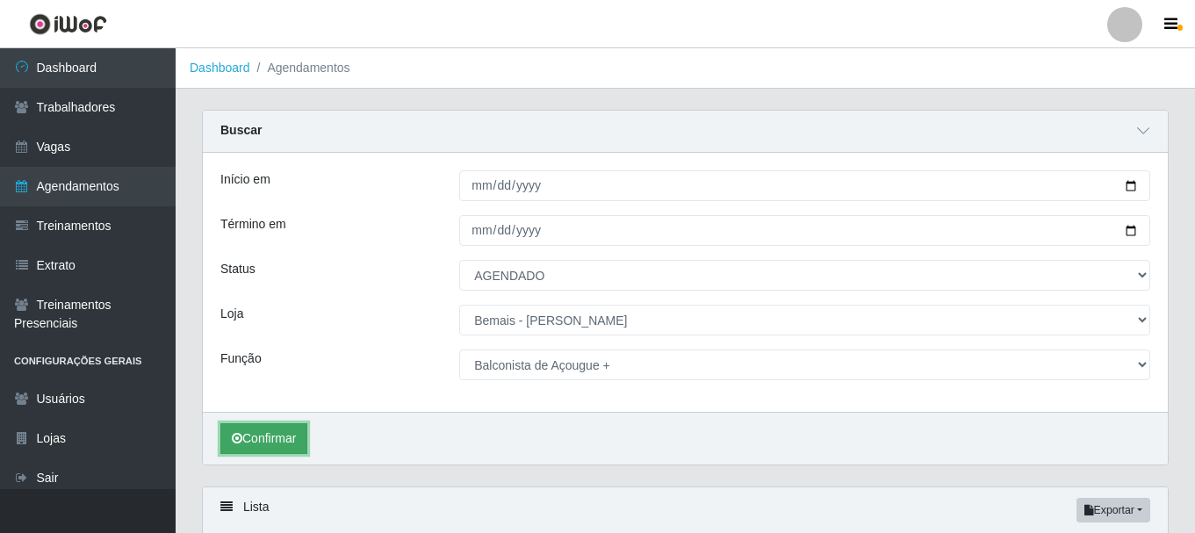
click at [283, 441] on button "Confirmar" at bounding box center [263, 438] width 87 height 31
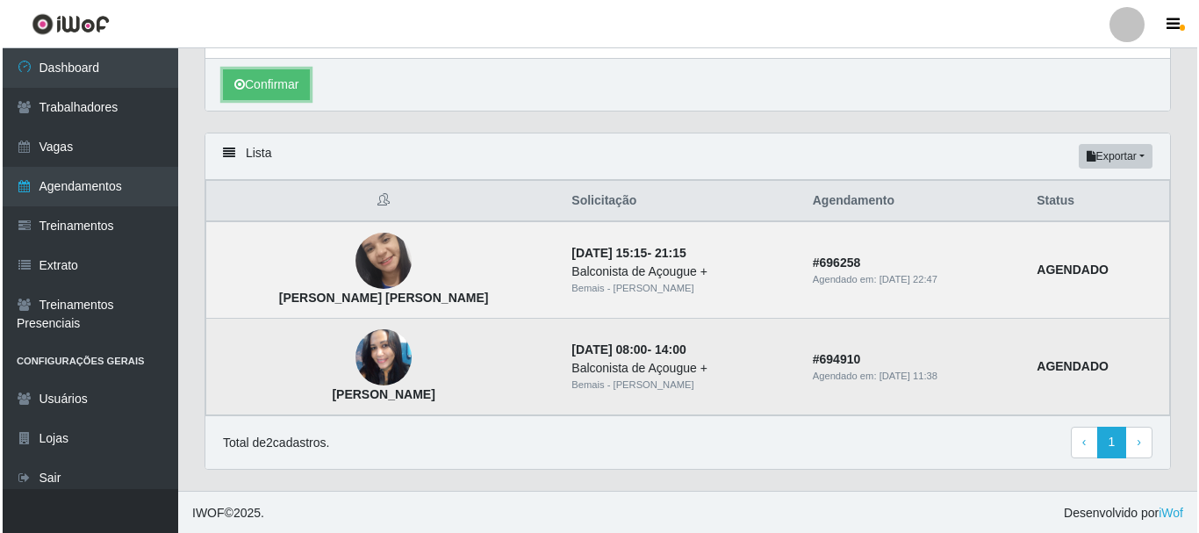
scroll to position [357, 0]
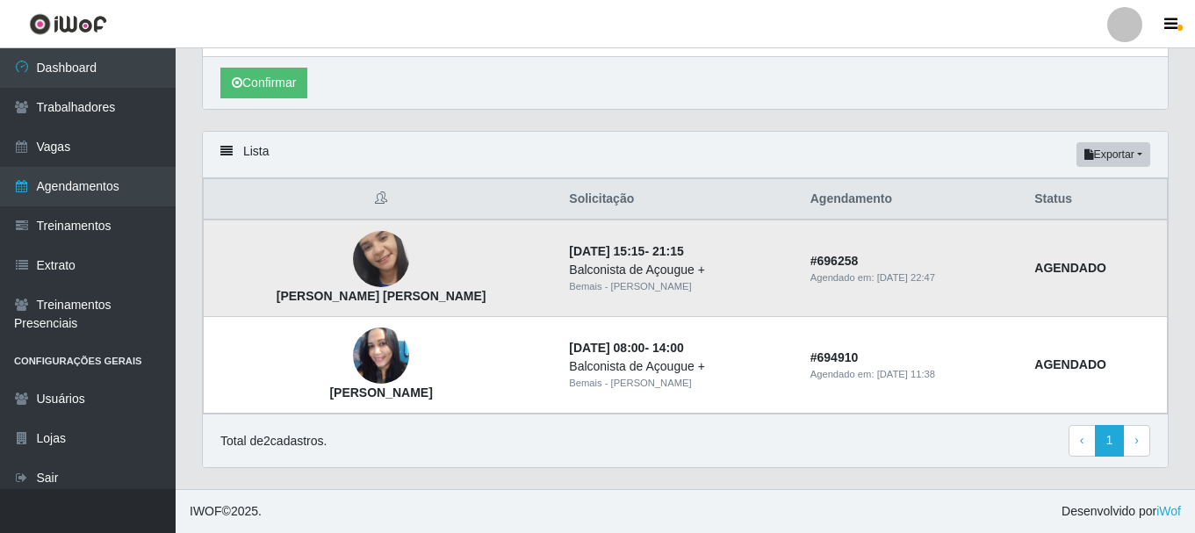
click at [353, 270] on img at bounding box center [381, 259] width 56 height 125
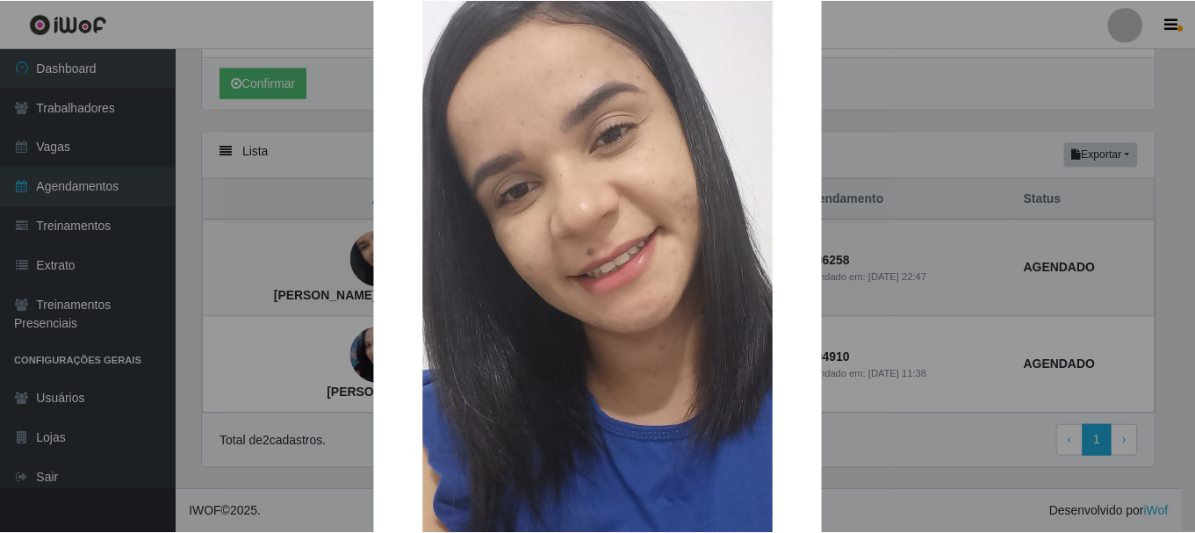
scroll to position [176, 0]
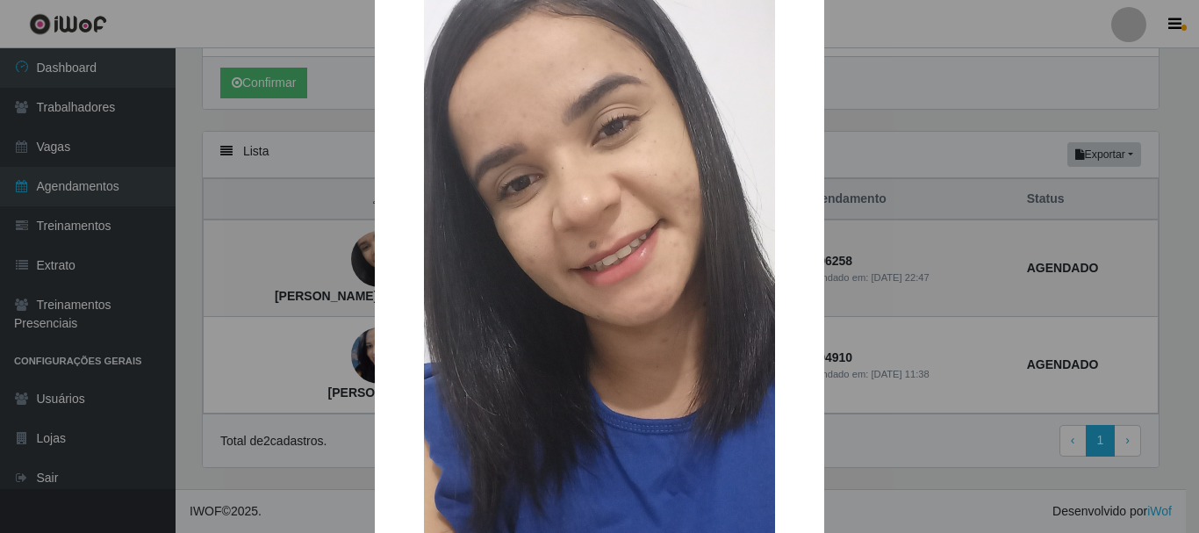
click at [936, 368] on div "× [PERSON_NAME] [PERSON_NAME] OK Cancel" at bounding box center [599, 266] width 1199 height 533
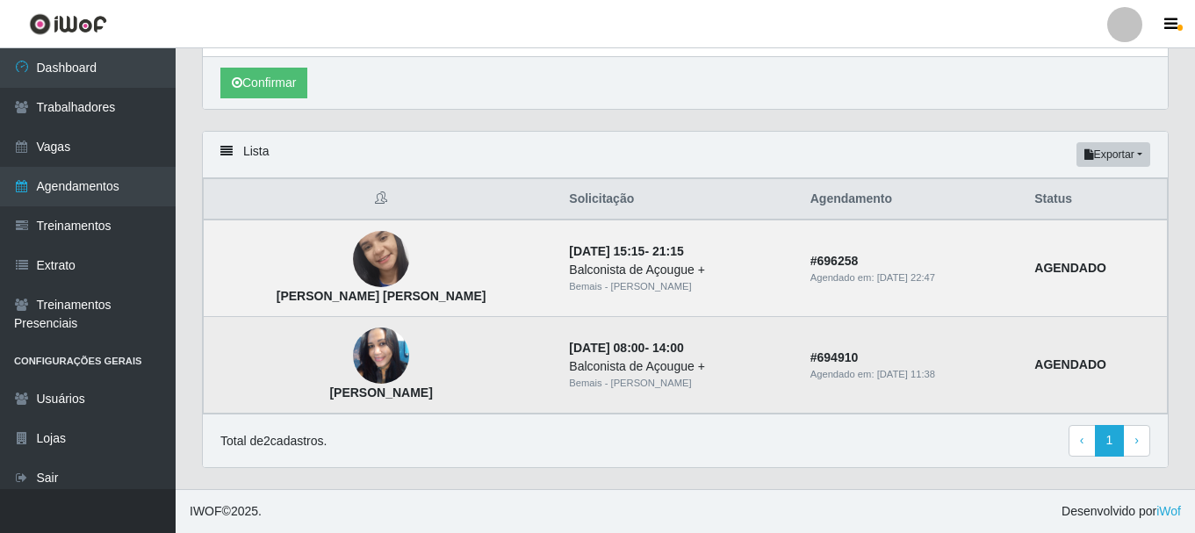
click at [353, 355] on img at bounding box center [381, 356] width 56 height 56
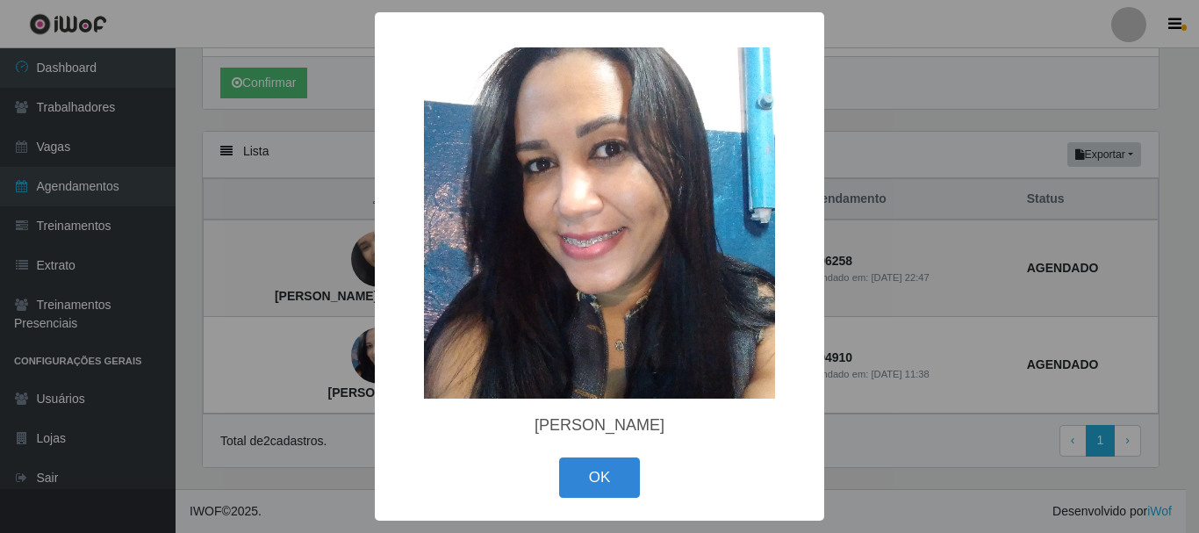
click at [881, 344] on div "× [PERSON_NAME] Capini OK Cancel" at bounding box center [599, 266] width 1199 height 533
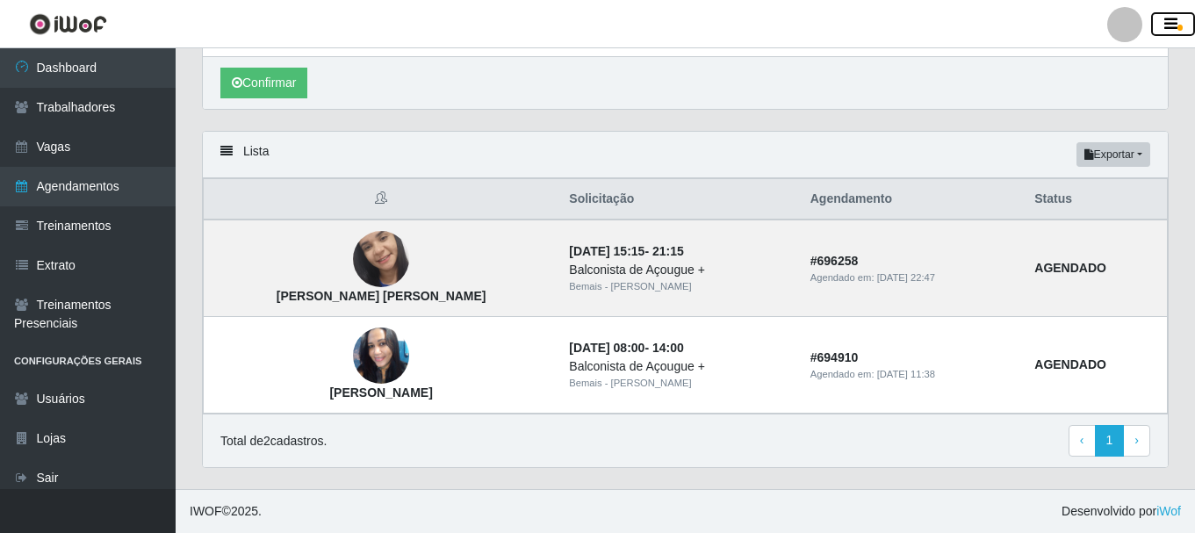
click at [1166, 20] on icon "button" at bounding box center [1170, 25] width 13 height 16
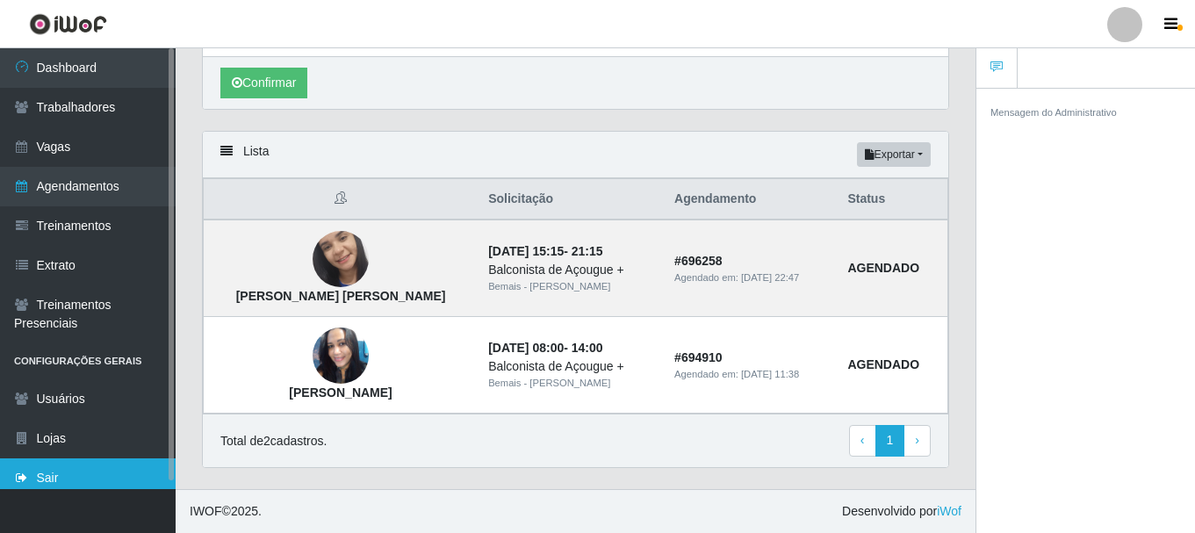
click at [89, 465] on link "Sair" at bounding box center [88, 478] width 176 height 40
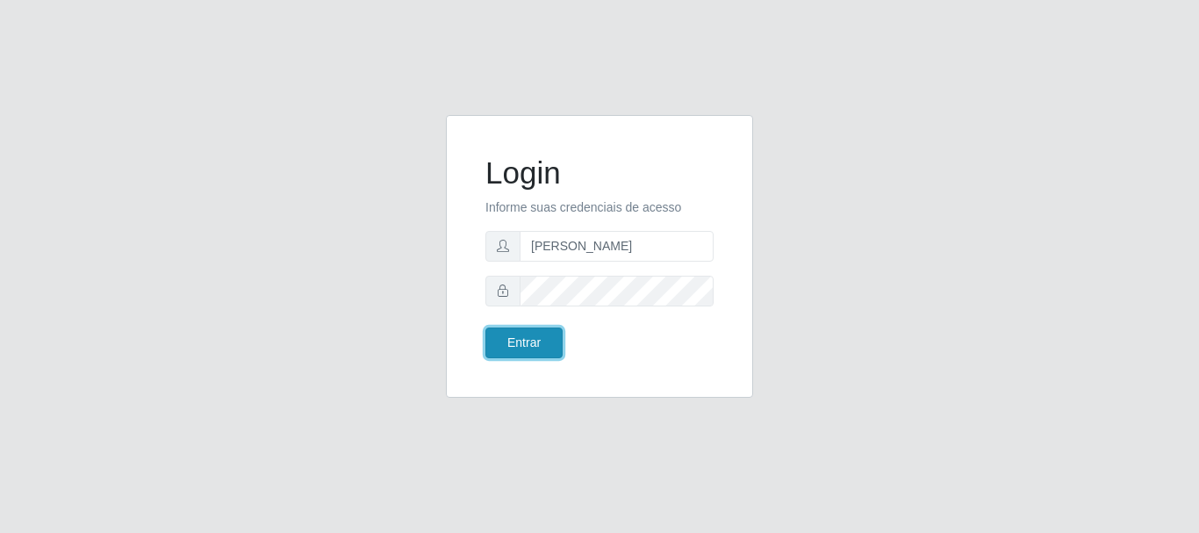
click at [515, 339] on button "Entrar" at bounding box center [524, 343] width 77 height 31
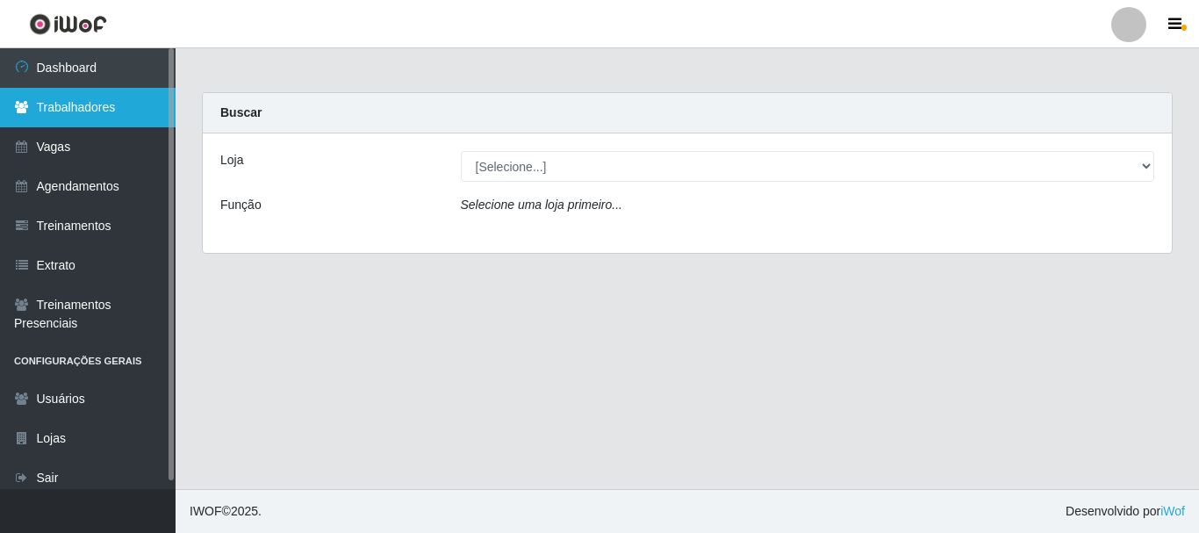
click at [103, 112] on link "Trabalhadores" at bounding box center [88, 108] width 176 height 40
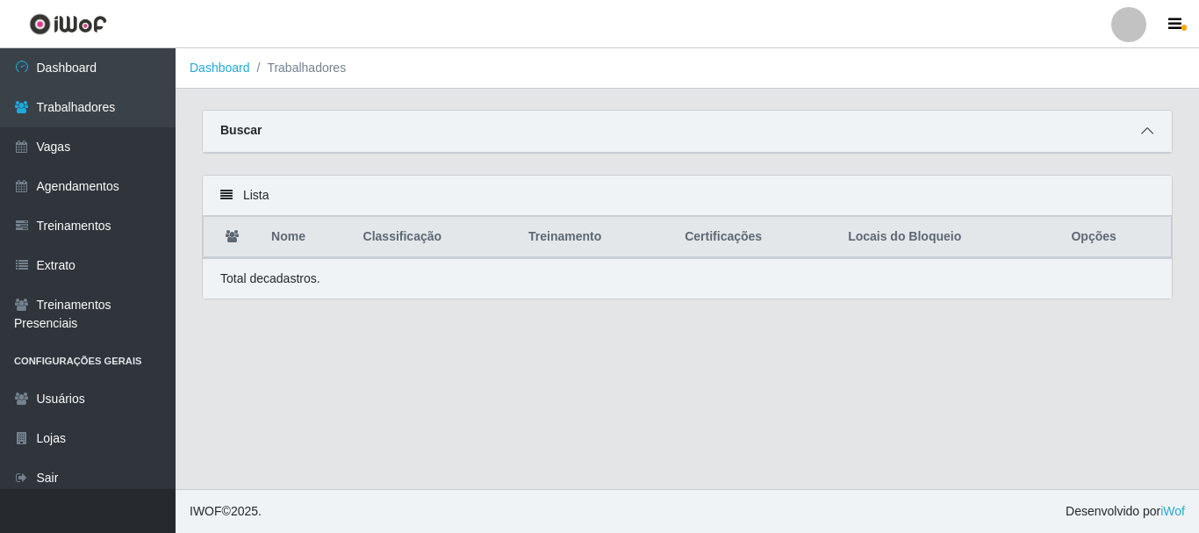
click at [1145, 133] on icon at bounding box center [1148, 131] width 12 height 12
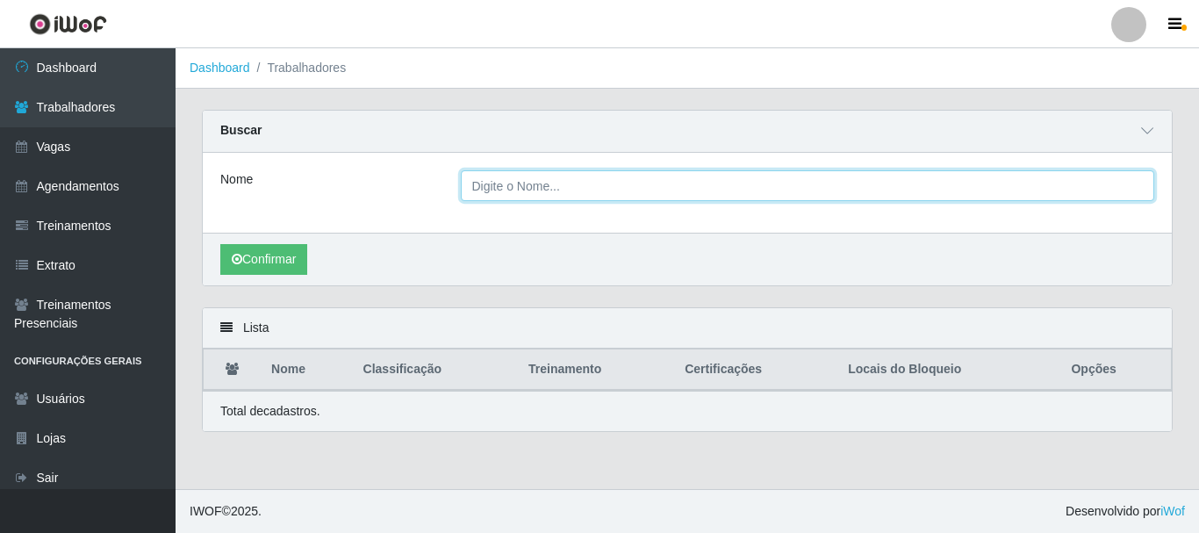
click at [1091, 186] on input "Nome" at bounding box center [808, 185] width 695 height 31
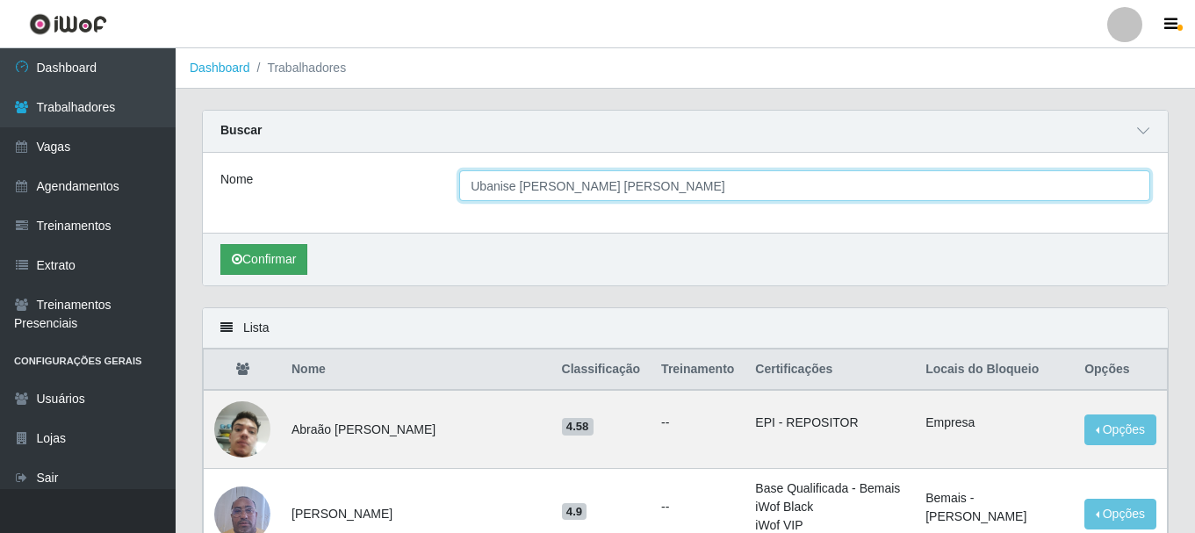
type input "Ubanise [PERSON_NAME] [PERSON_NAME]"
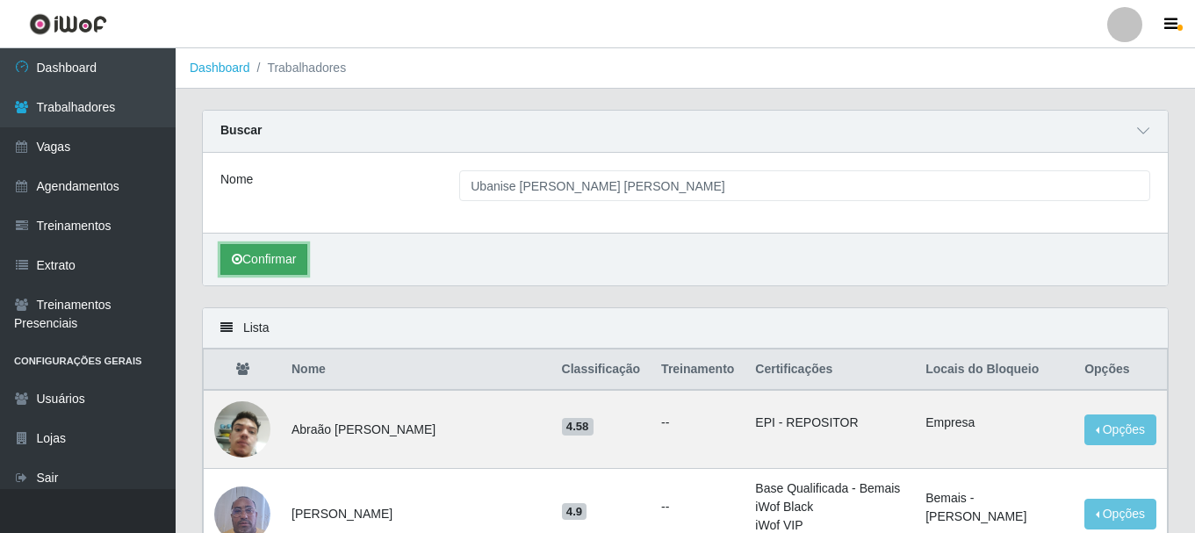
click at [256, 248] on button "Confirmar" at bounding box center [263, 259] width 87 height 31
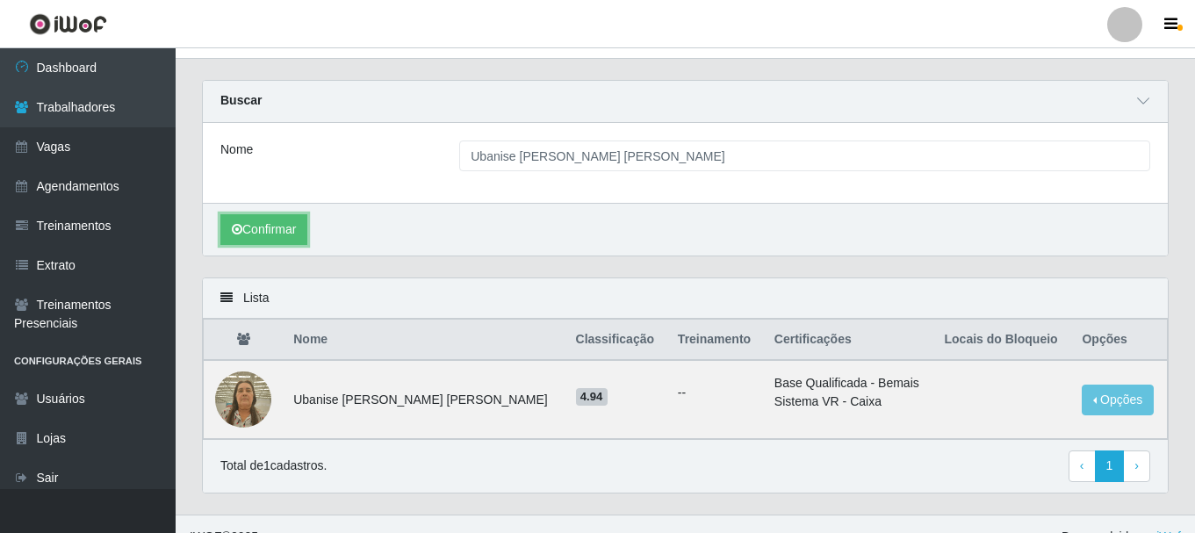
scroll to position [56, 0]
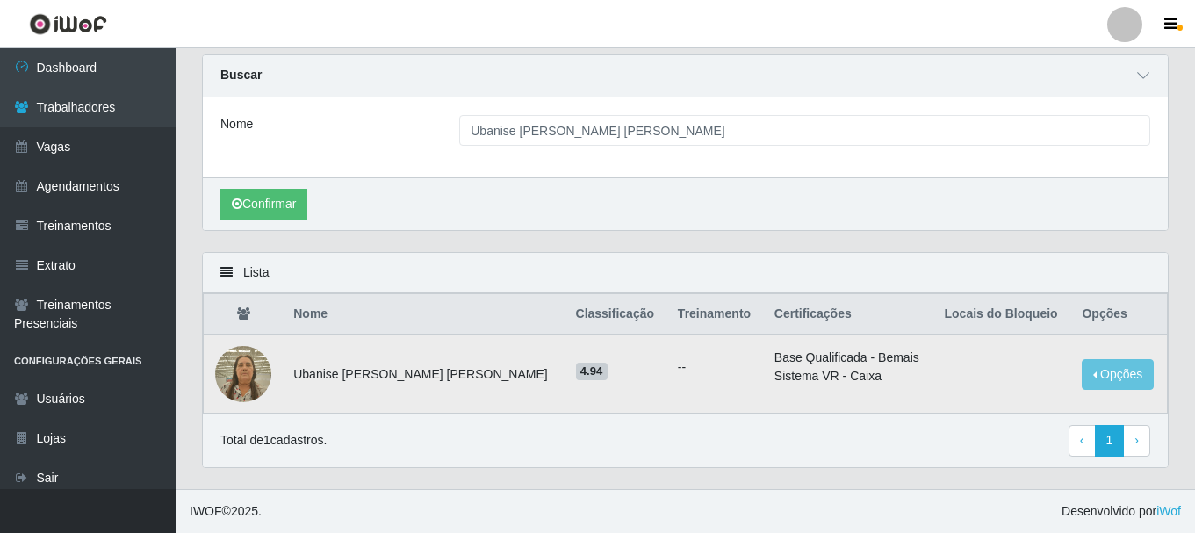
click at [241, 368] on img at bounding box center [243, 373] width 56 height 75
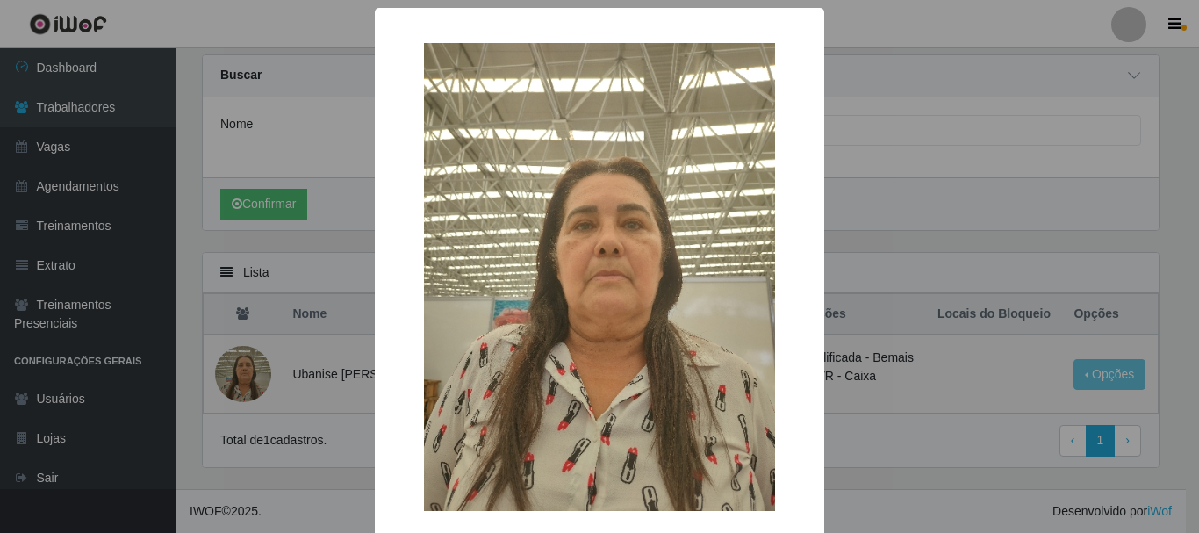
click at [947, 281] on div "× OK Cancel" at bounding box center [599, 266] width 1199 height 533
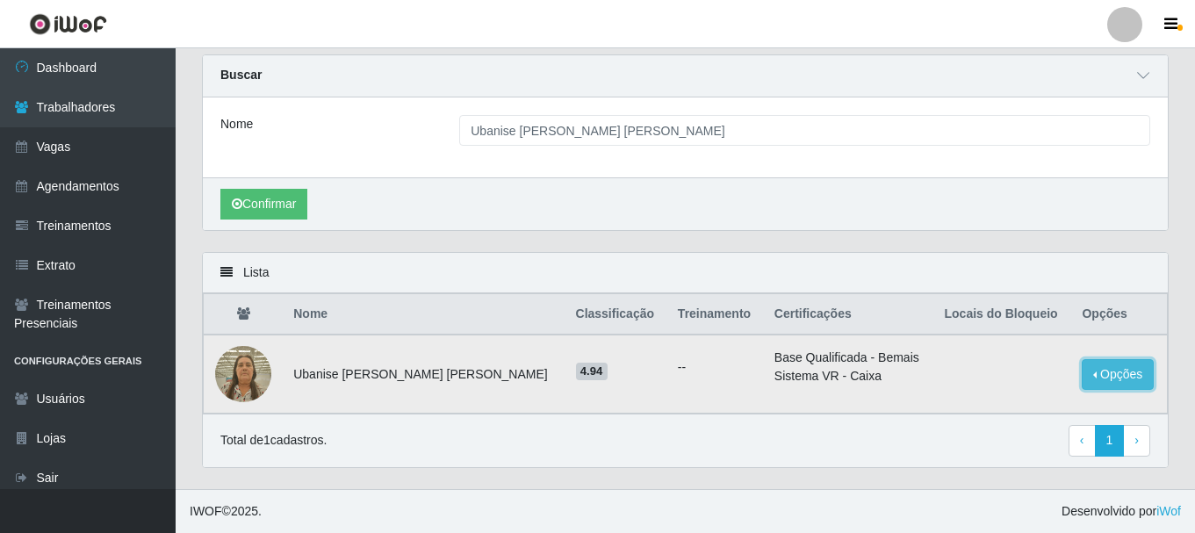
click at [1112, 374] on button "Opções" at bounding box center [1118, 374] width 72 height 31
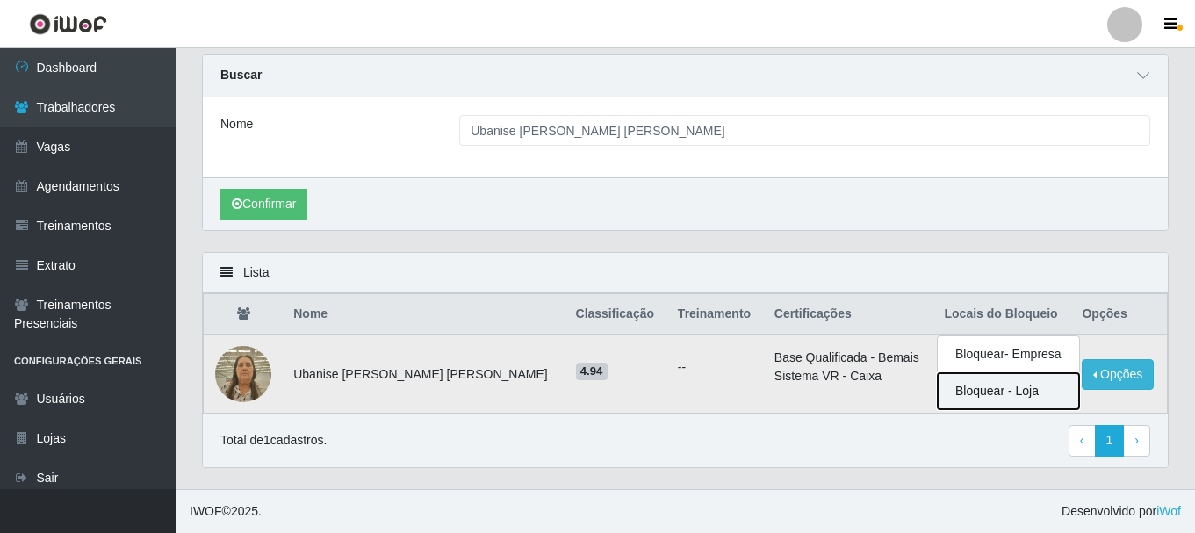
click at [982, 391] on button "Bloquear - Loja" at bounding box center [1008, 391] width 141 height 36
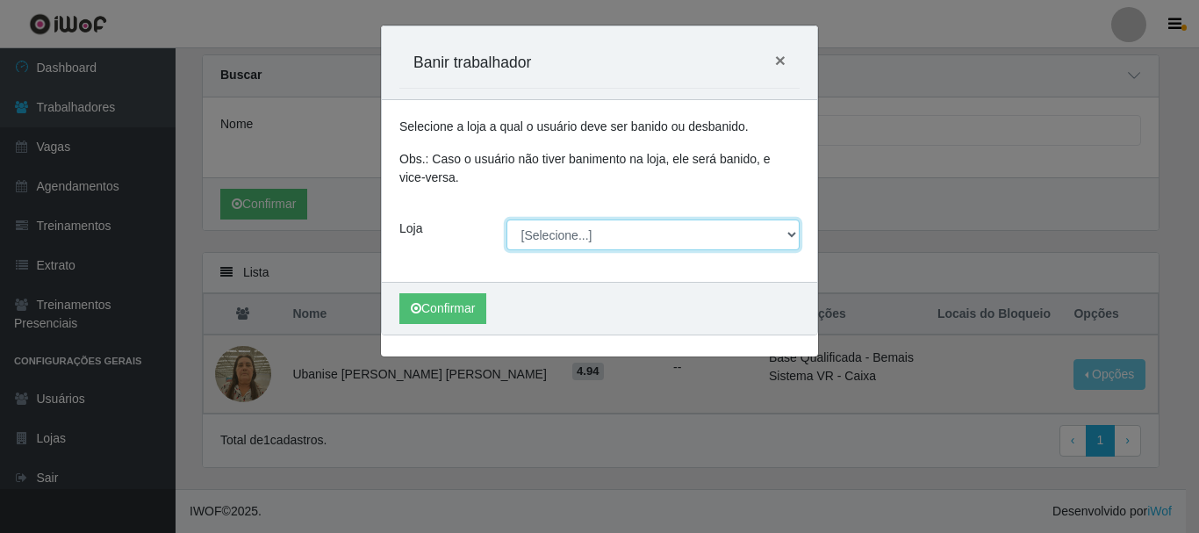
click at [537, 230] on select "[Selecione...] [PERSON_NAME]" at bounding box center [654, 235] width 294 height 31
select select "230"
click at [507, 220] on select "[Selecione...] [PERSON_NAME]" at bounding box center [654, 235] width 294 height 31
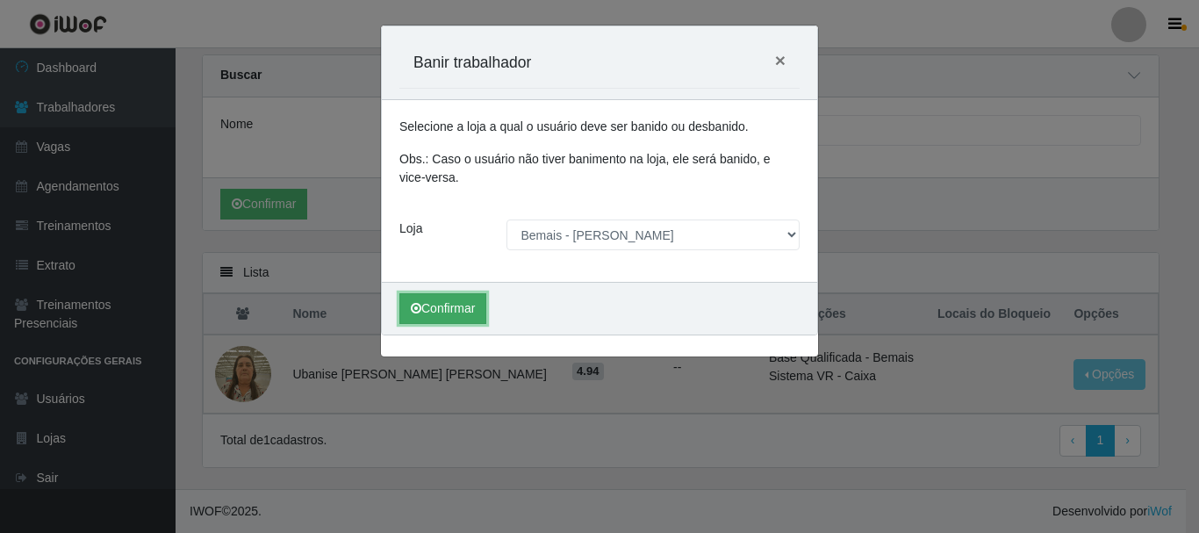
click at [452, 300] on button "Confirmar" at bounding box center [443, 308] width 87 height 31
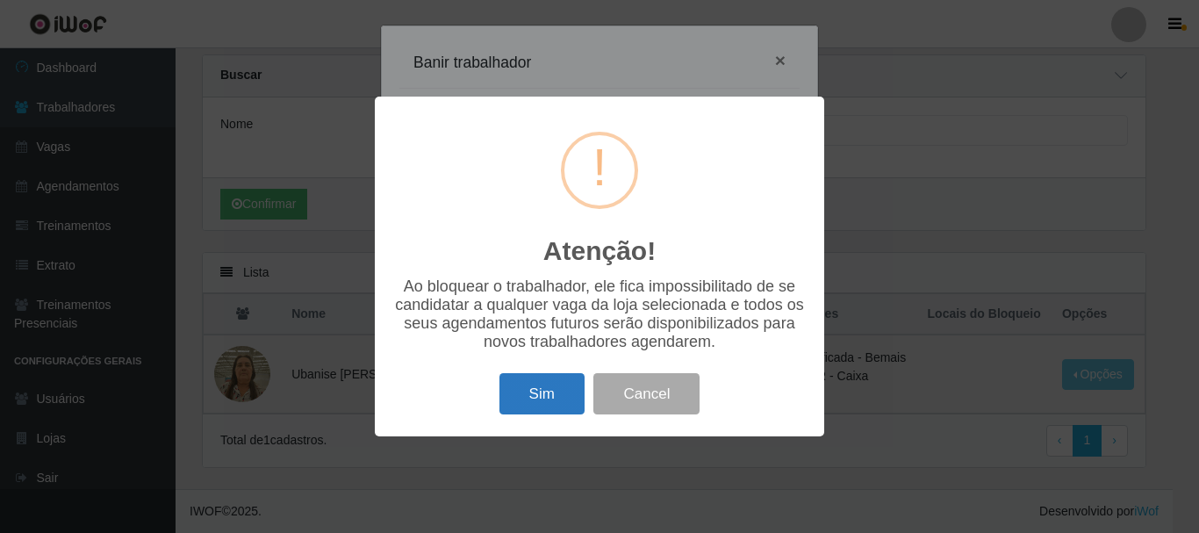
click at [530, 393] on button "Sim" at bounding box center [542, 393] width 85 height 41
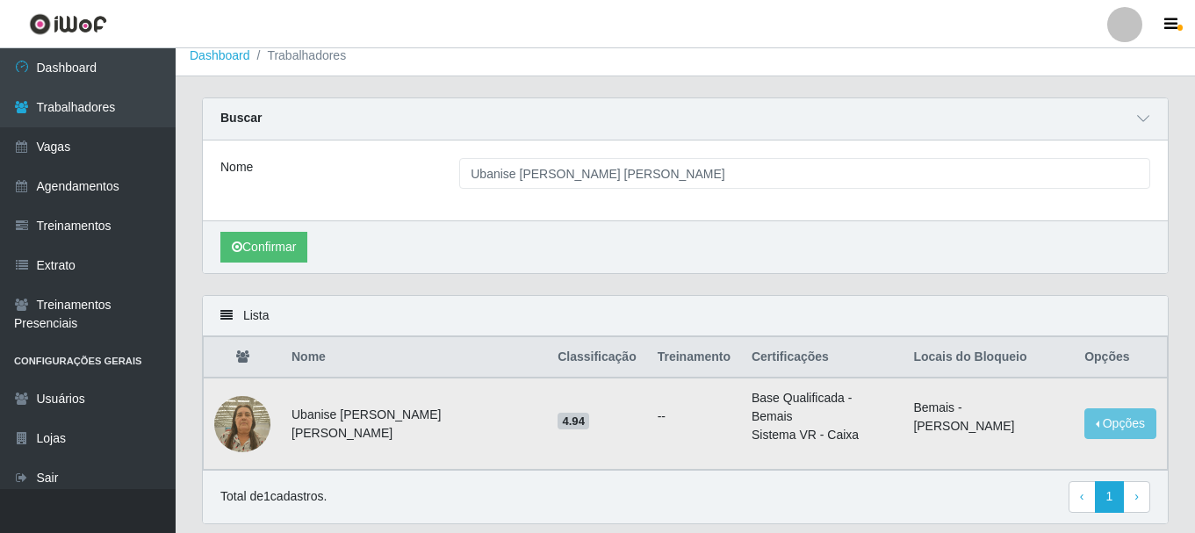
scroll to position [0, 0]
